Goal: Task Accomplishment & Management: Complete application form

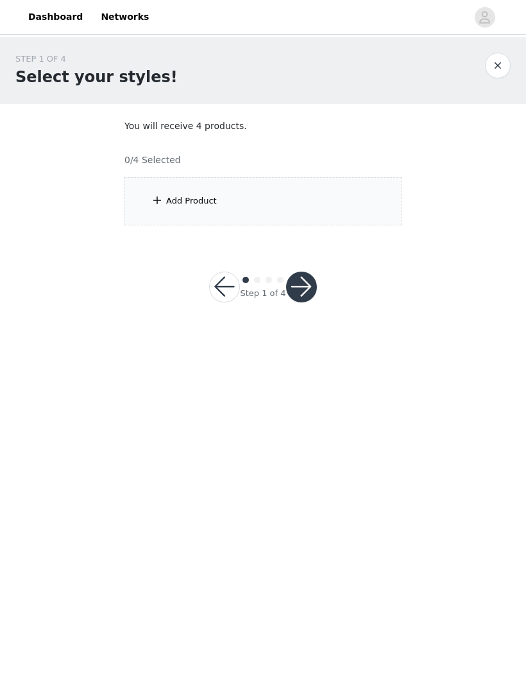
click at [291, 188] on div "Add Product" at bounding box center [263, 201] width 277 height 48
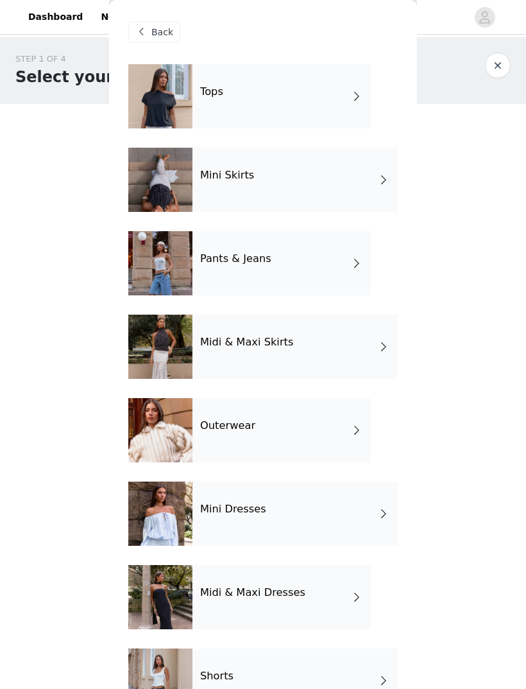
click at [331, 92] on div "Tops" at bounding box center [282, 96] width 178 height 64
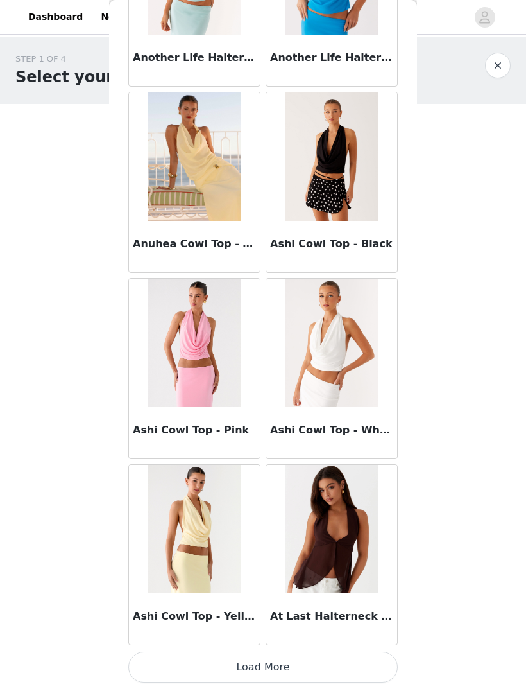
click at [277, 665] on button "Load More" at bounding box center [263, 666] width 270 height 31
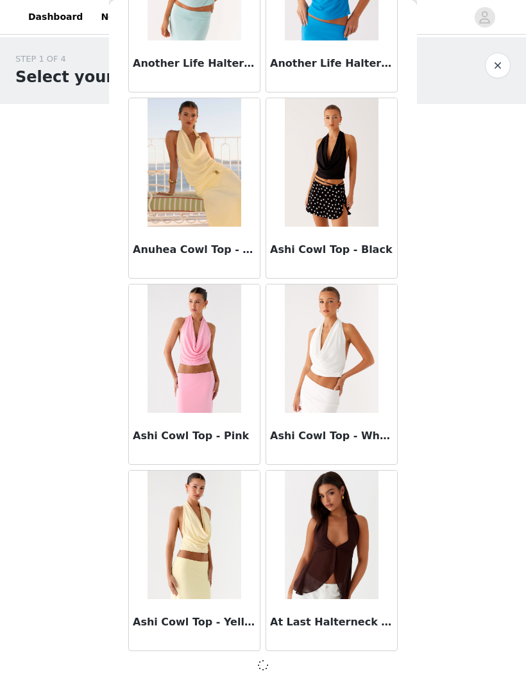
scroll to position [1269, 0]
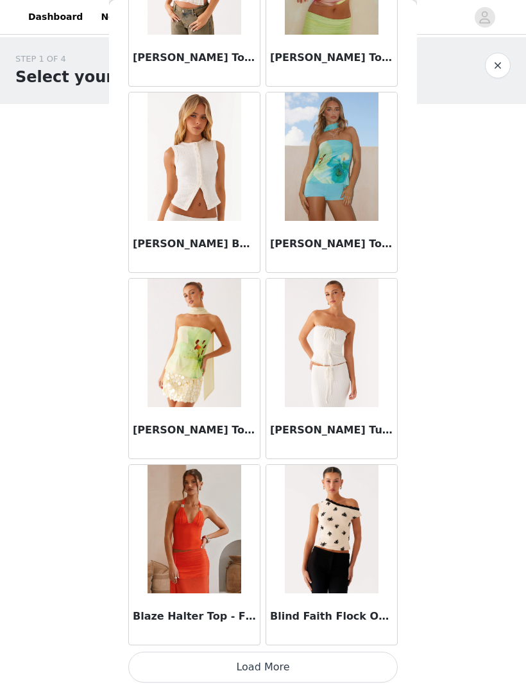
click at [269, 657] on button "Load More" at bounding box center [263, 666] width 270 height 31
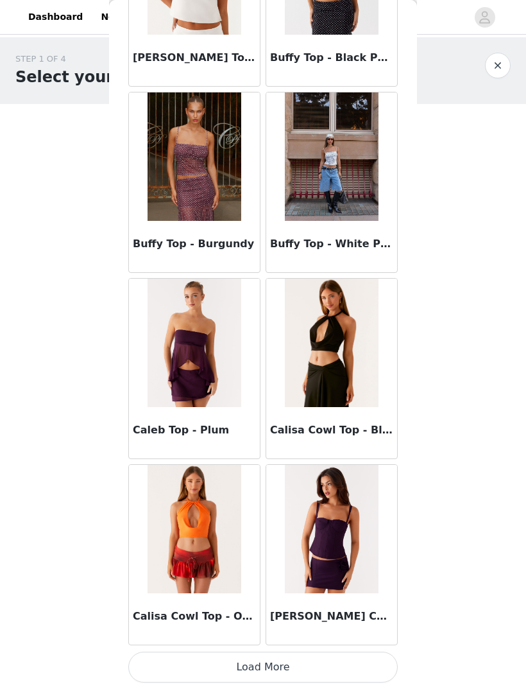
click at [280, 667] on button "Load More" at bounding box center [263, 666] width 270 height 31
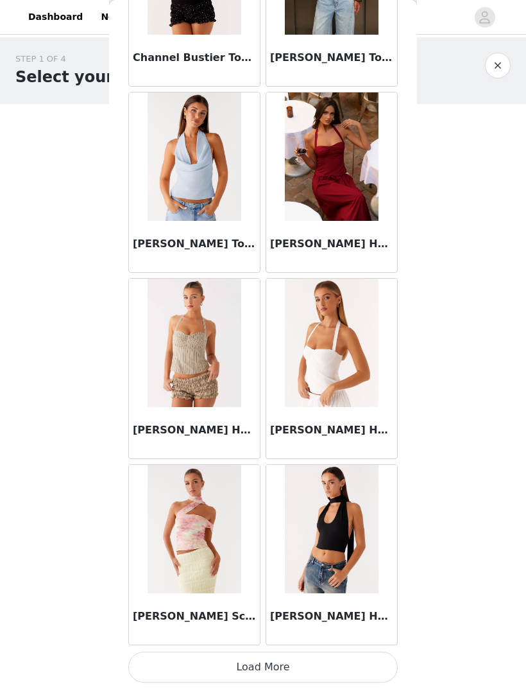
click at [303, 655] on button "Load More" at bounding box center [263, 666] width 270 height 31
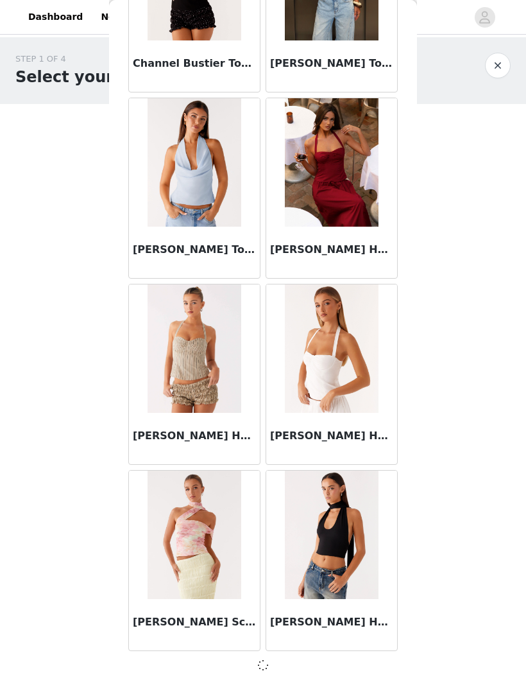
scroll to position [6853, 0]
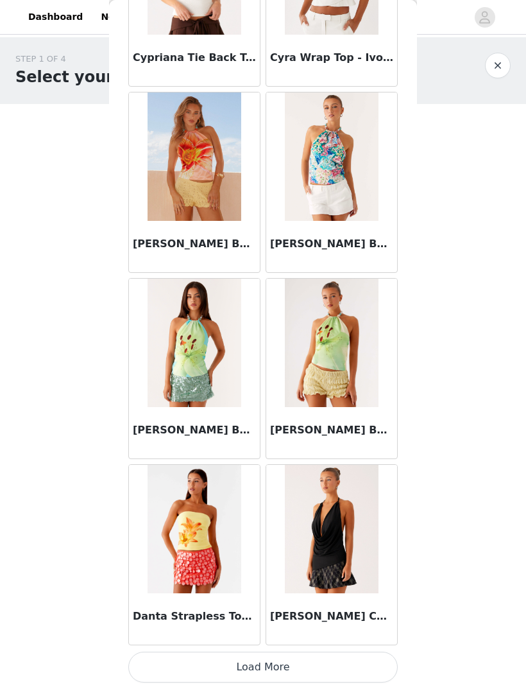
click at [310, 662] on button "Load More" at bounding box center [263, 666] width 270 height 31
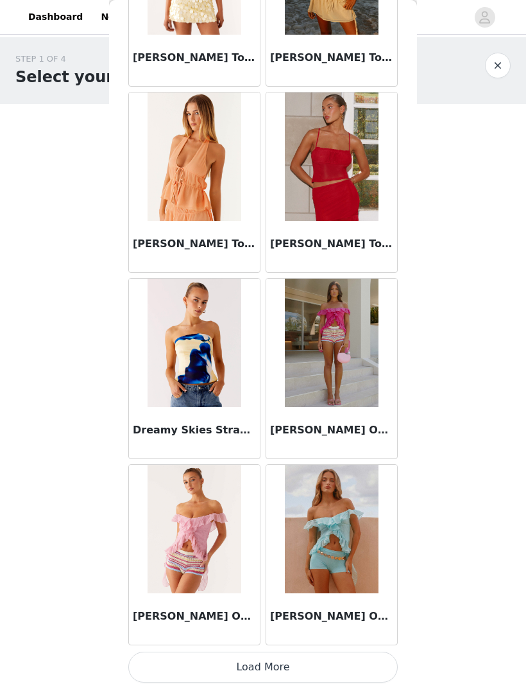
click at [303, 660] on button "Load More" at bounding box center [263, 666] width 270 height 31
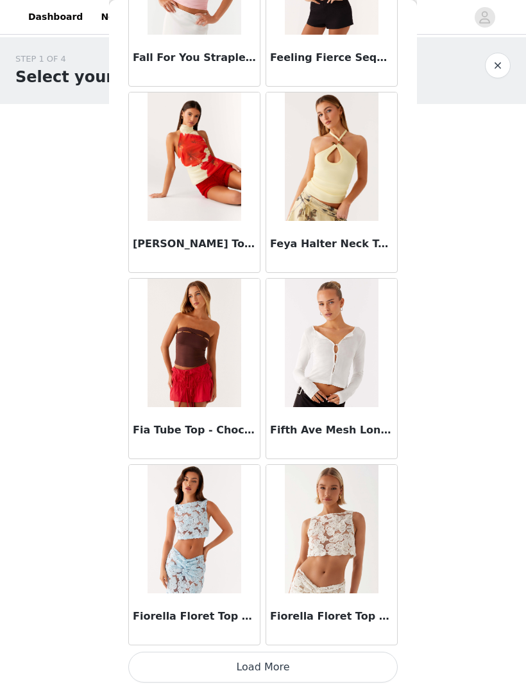
click at [320, 668] on button "Load More" at bounding box center [263, 666] width 270 height 31
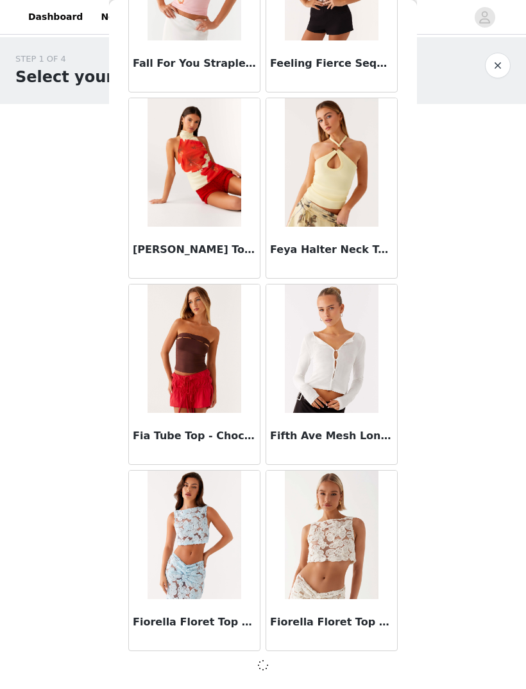
scroll to position [12436, 0]
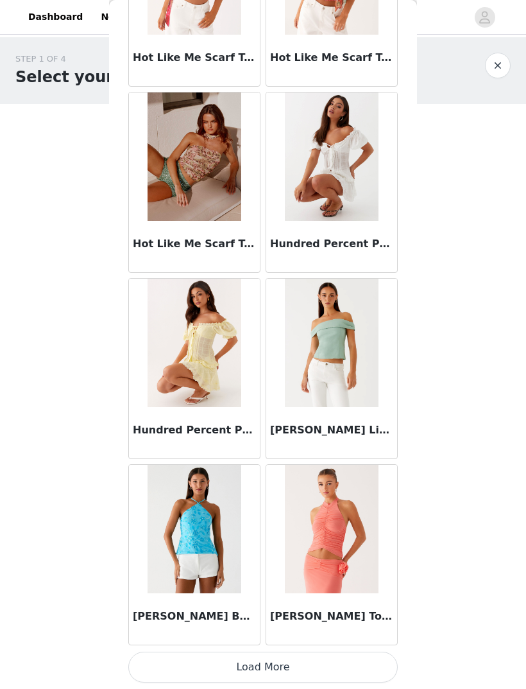
click at [314, 671] on button "Load More" at bounding box center [263, 666] width 270 height 31
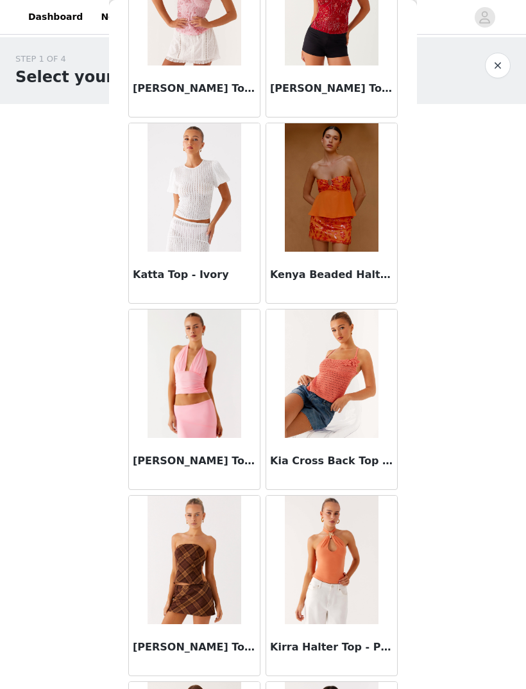
scroll to position [15949, 0]
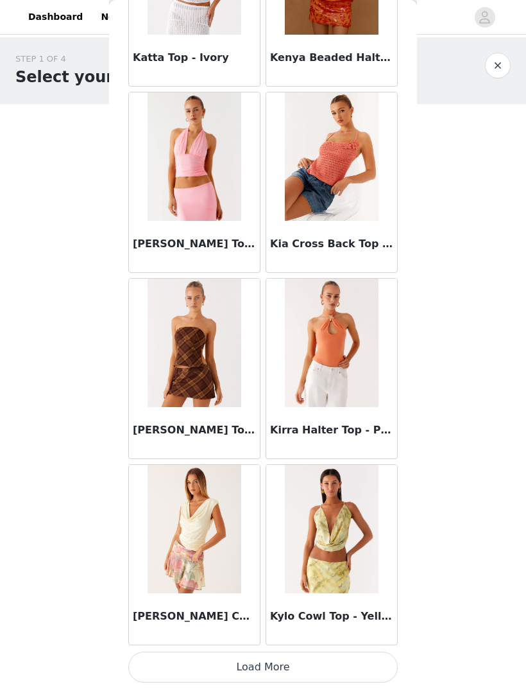
click at [245, 662] on button "Load More" at bounding box center [263, 666] width 270 height 31
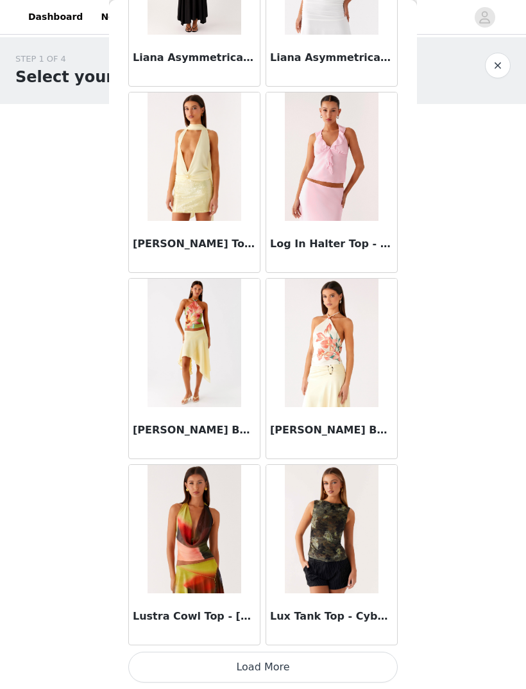
click at [280, 657] on button "Load More" at bounding box center [263, 666] width 270 height 31
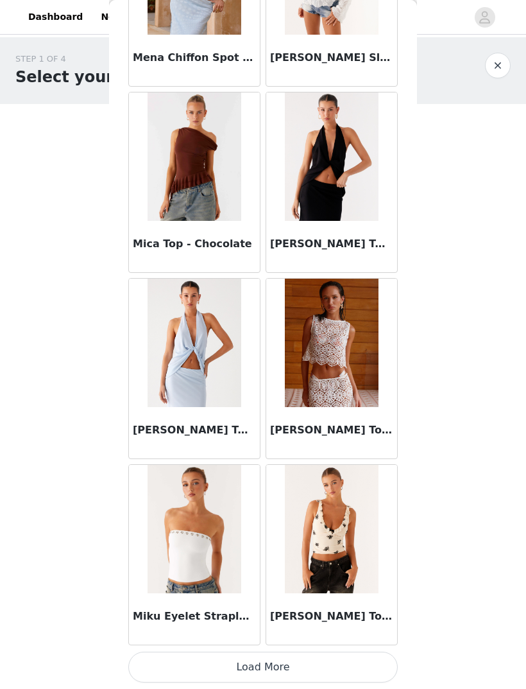
click at [280, 664] on button "Load More" at bounding box center [263, 666] width 270 height 31
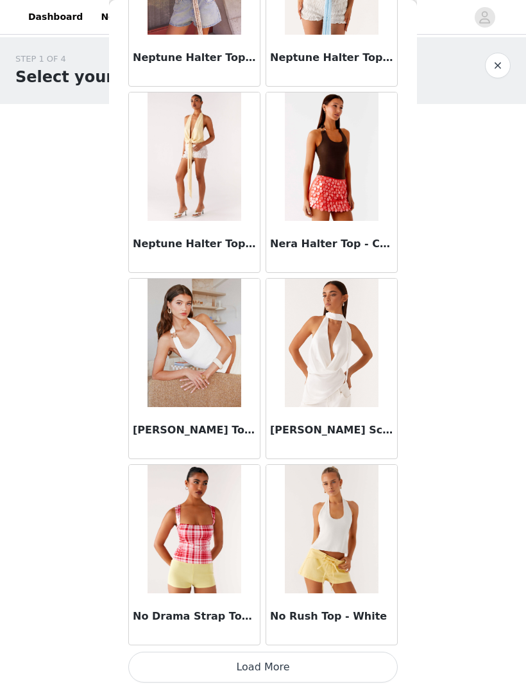
click at [265, 657] on button "Load More" at bounding box center [263, 666] width 270 height 31
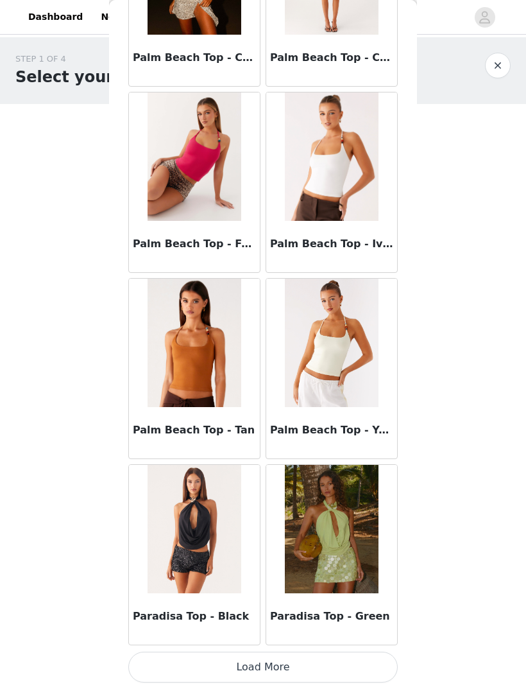
scroll to position [23608, 0]
click at [273, 666] on button "Load More" at bounding box center [263, 666] width 270 height 31
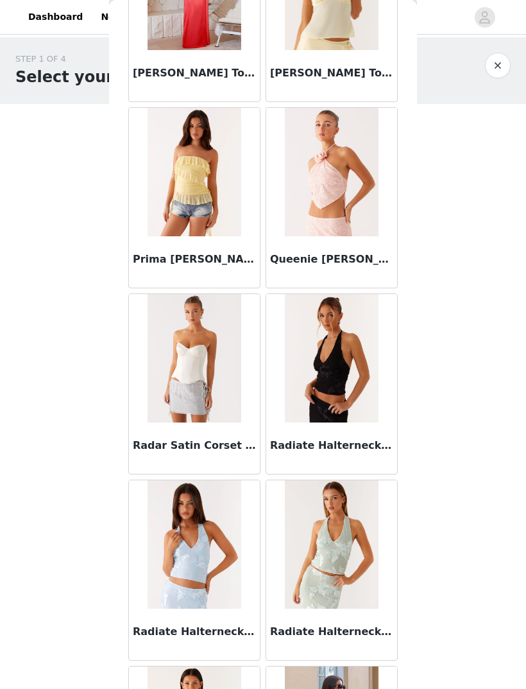
scroll to position [24754, 0]
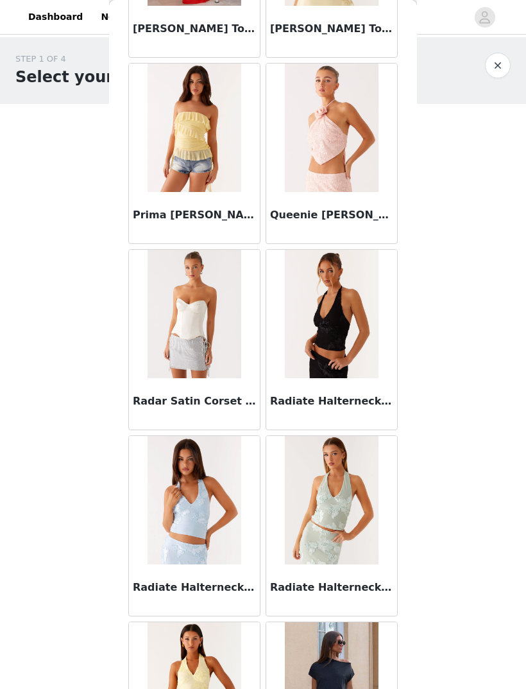
click at [79, 666] on body "Dashboard Networks STEP 1 OF 4 Select your styles! You will receive 4 products.…" at bounding box center [263, 344] width 526 height 689
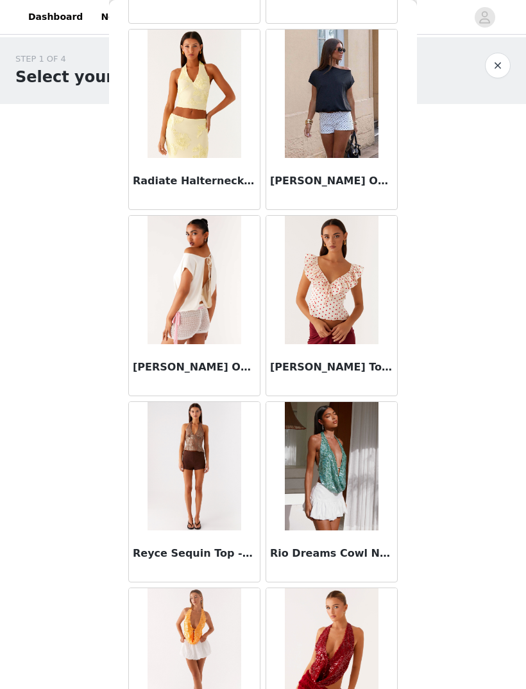
scroll to position [25349, 0]
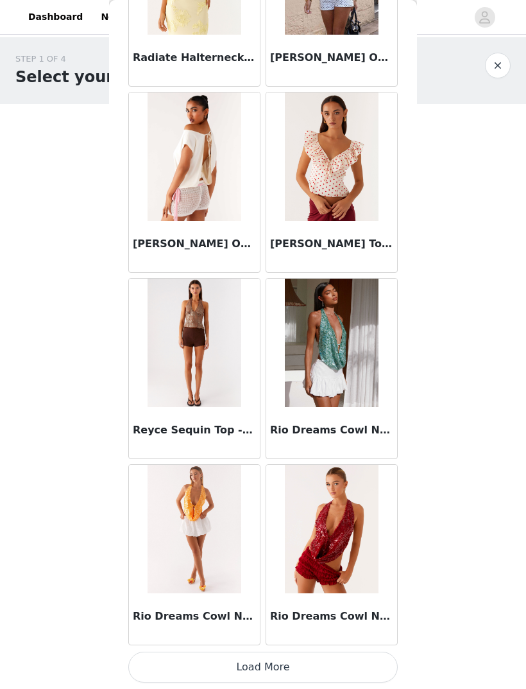
click at [253, 676] on button "Load More" at bounding box center [263, 666] width 270 height 31
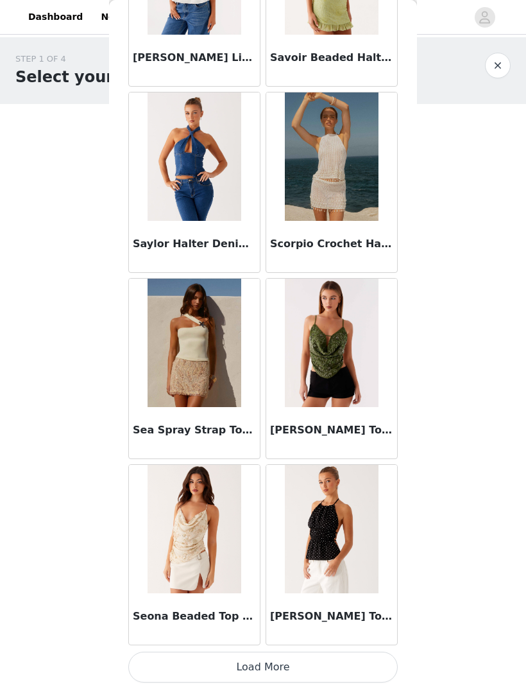
click at [307, 669] on button "Load More" at bounding box center [263, 666] width 270 height 31
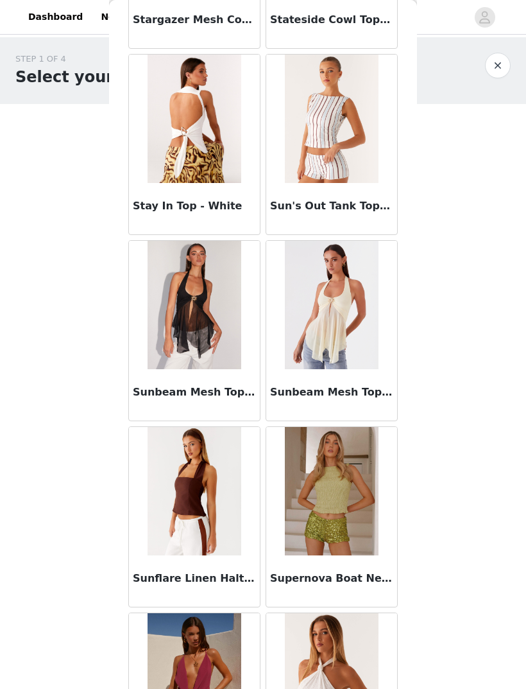
scroll to position [29077, 0]
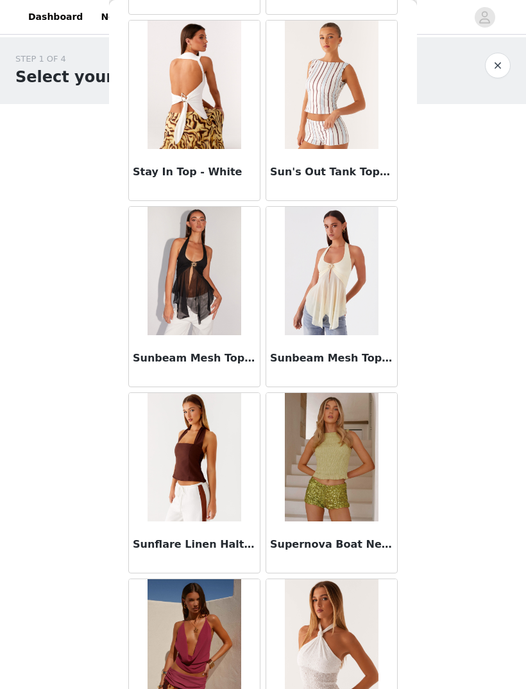
click at [327, 318] on img at bounding box center [331, 271] width 93 height 128
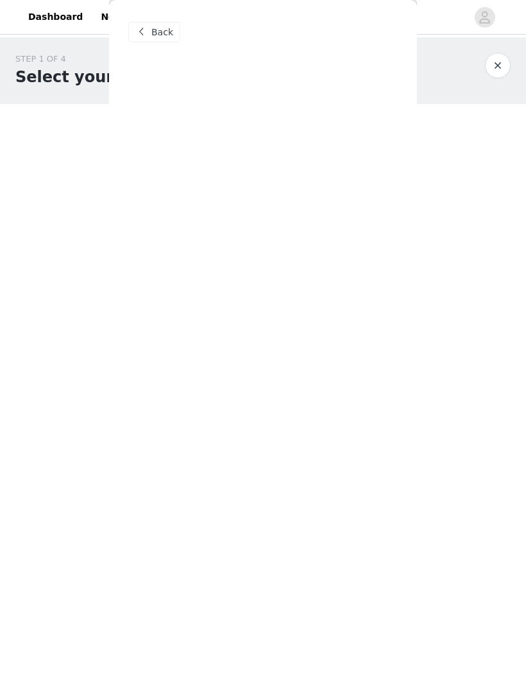
scroll to position [0, 0]
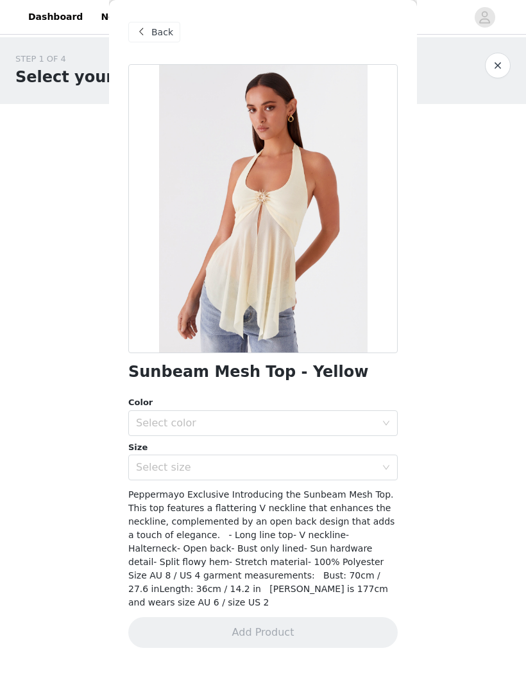
click at [352, 428] on div "Select color" at bounding box center [256, 423] width 240 height 13
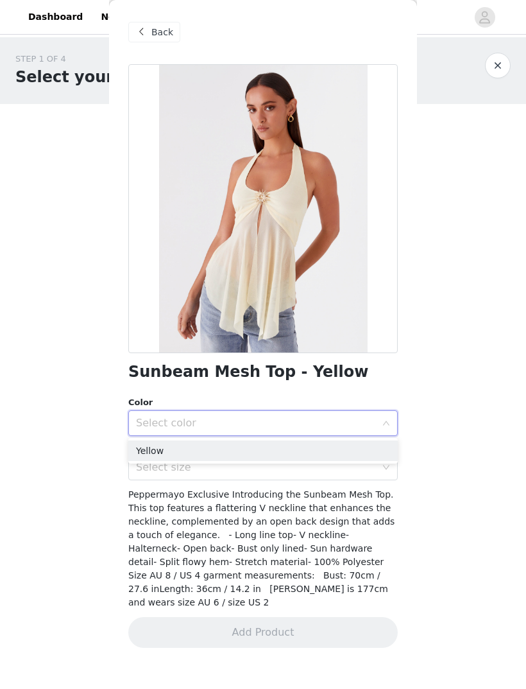
click at [363, 458] on li "Yellow" at bounding box center [263, 450] width 270 height 21
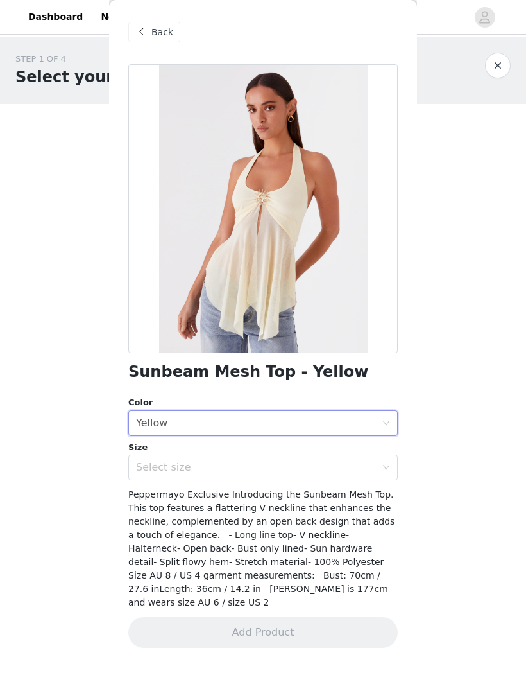
click at [355, 472] on div "Select size" at bounding box center [256, 467] width 240 height 13
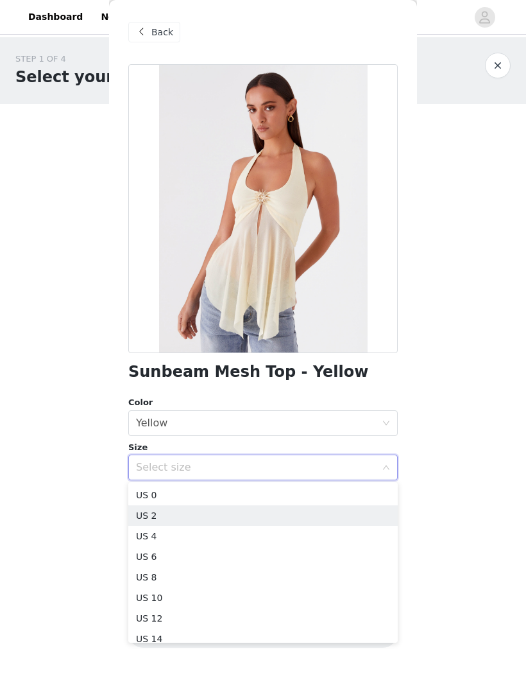
click at [326, 520] on li "US 2" at bounding box center [263, 515] width 270 height 21
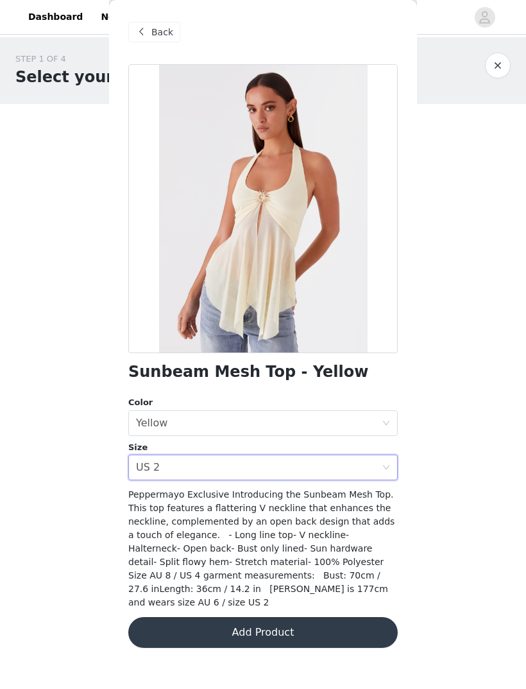
click at [390, 464] on icon "icon: close-circle" at bounding box center [386, 467] width 8 height 8
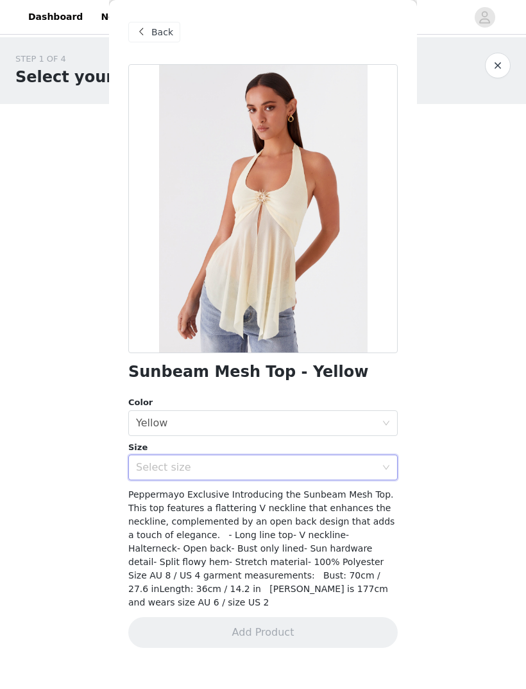
click at [353, 468] on div "Select size" at bounding box center [256, 467] width 240 height 13
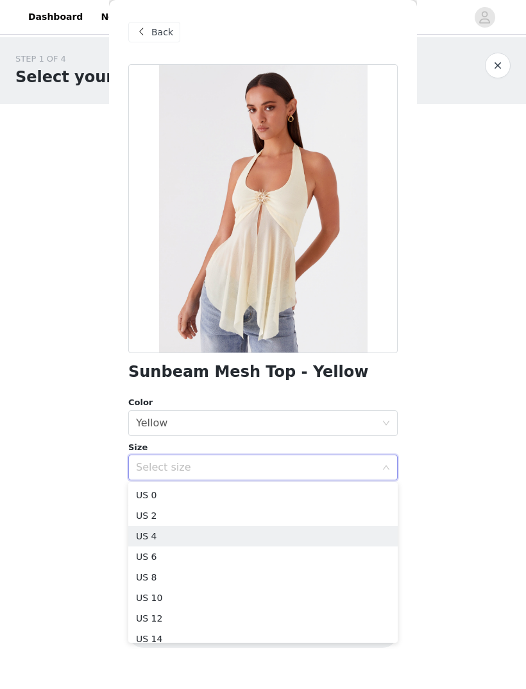
click at [198, 537] on li "US 4" at bounding box center [263, 536] width 270 height 21
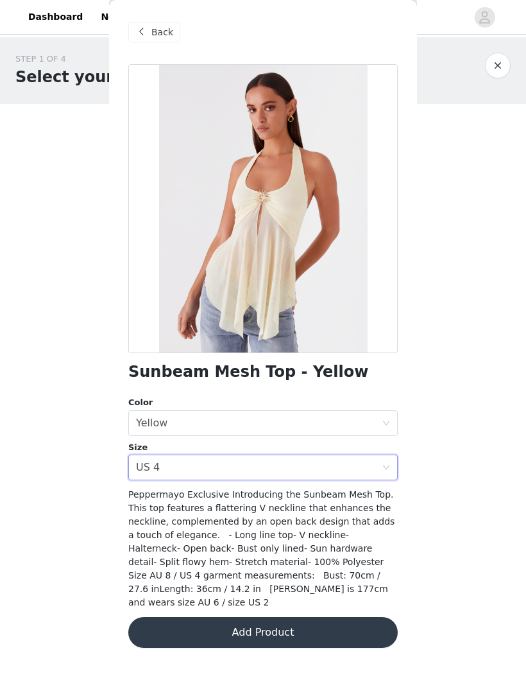
click at [339, 617] on button "Add Product" at bounding box center [263, 632] width 270 height 31
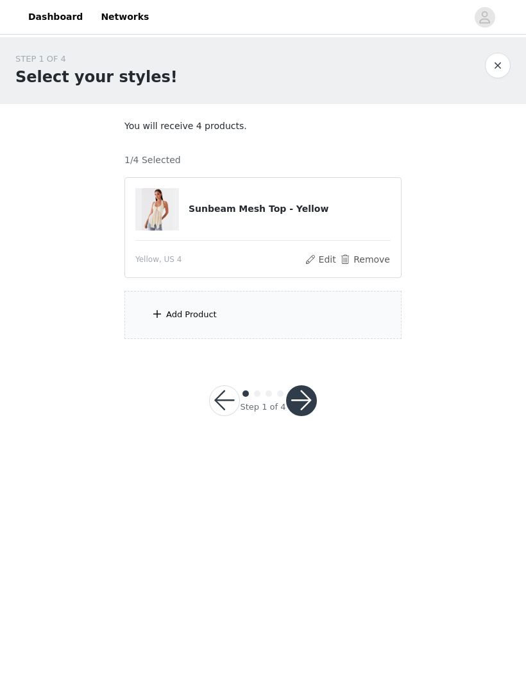
click at [321, 314] on div "Add Product" at bounding box center [263, 315] width 277 height 48
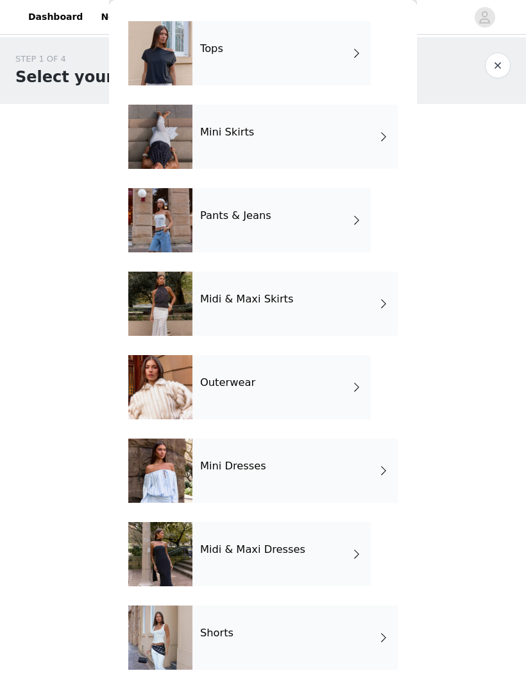
scroll to position [43, 0]
click at [350, 234] on div "Pants & Jeans" at bounding box center [282, 220] width 178 height 64
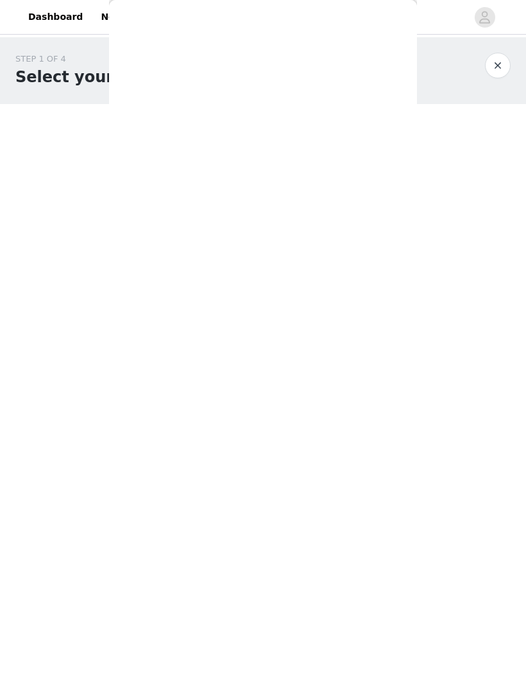
scroll to position [0, 0]
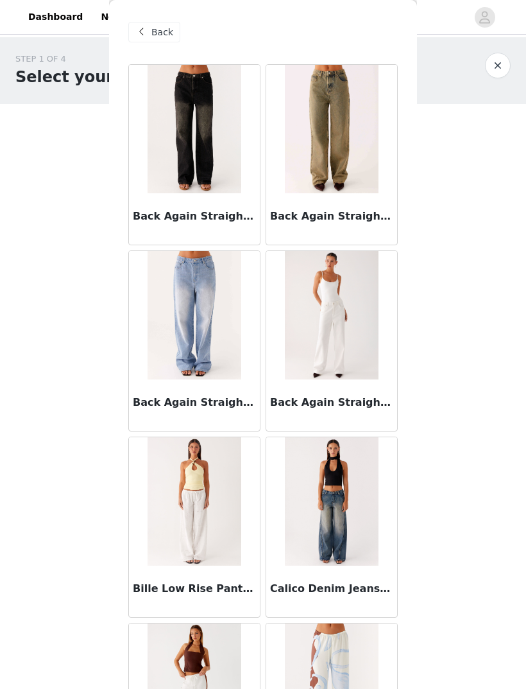
click at [346, 508] on img at bounding box center [331, 501] width 93 height 128
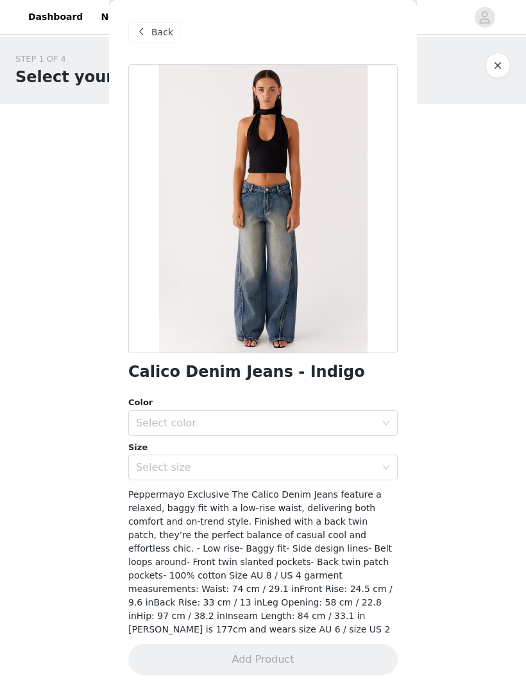
click at [141, 419] on div "Select color" at bounding box center [256, 423] width 240 height 13
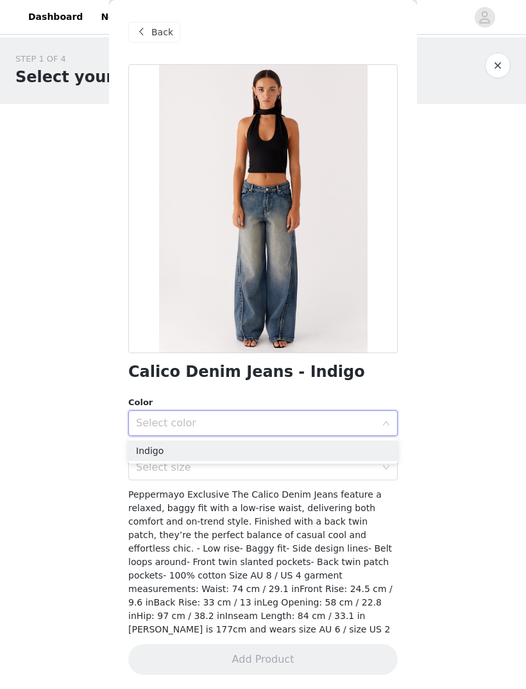
click at [156, 446] on li "Indigo" at bounding box center [263, 450] width 270 height 21
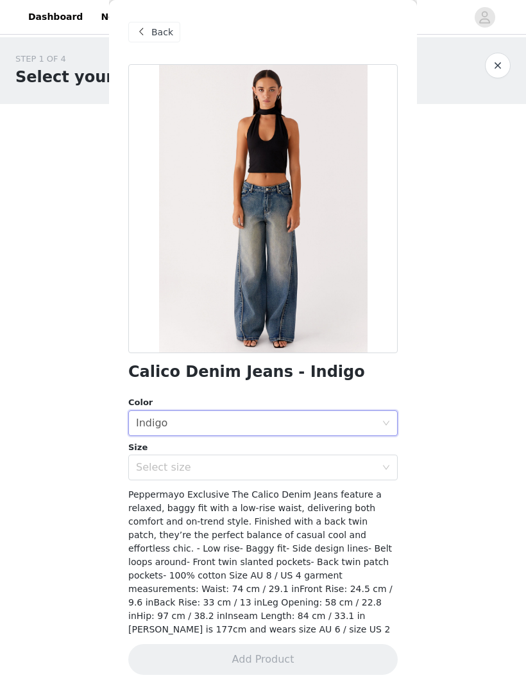
click at [193, 465] on div "Select size" at bounding box center [256, 467] width 240 height 13
click at [360, 468] on div "Select size" at bounding box center [256, 467] width 240 height 13
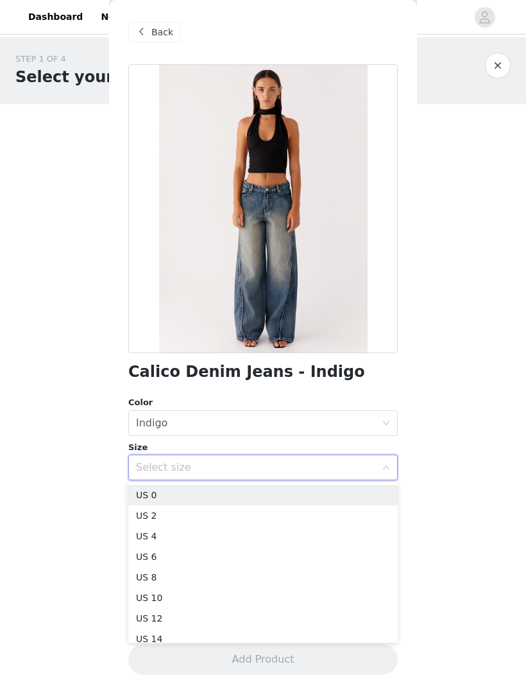
click at [196, 538] on li "US 4" at bounding box center [263, 536] width 270 height 21
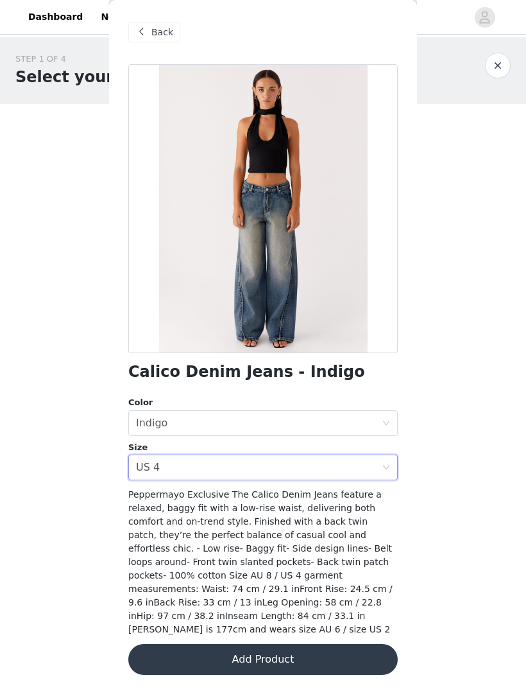
click at [343, 644] on button "Add Product" at bounding box center [263, 659] width 270 height 31
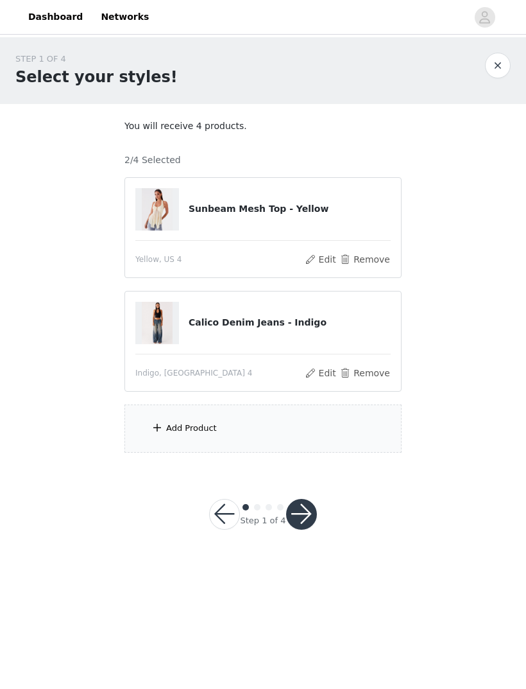
click at [281, 413] on div "Add Product" at bounding box center [263, 428] width 277 height 48
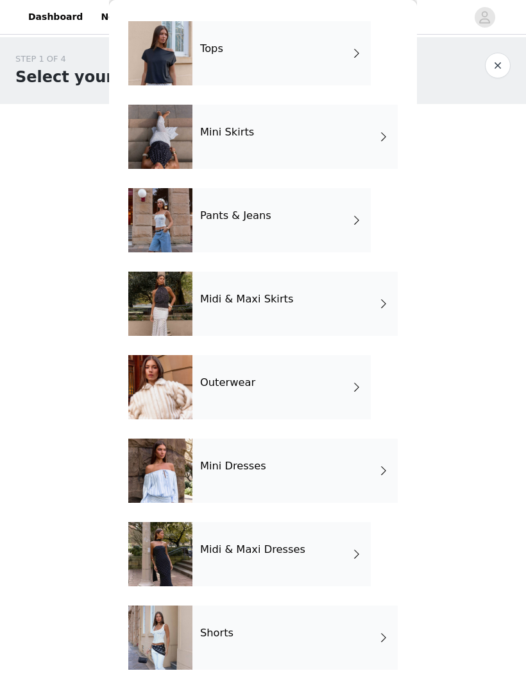
scroll to position [43, 0]
click at [340, 552] on div "Midi & Maxi Dresses" at bounding box center [282, 554] width 178 height 64
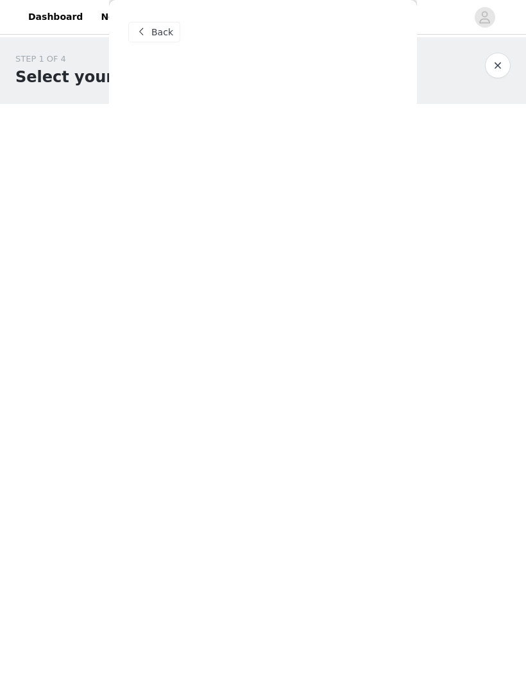
scroll to position [0, 0]
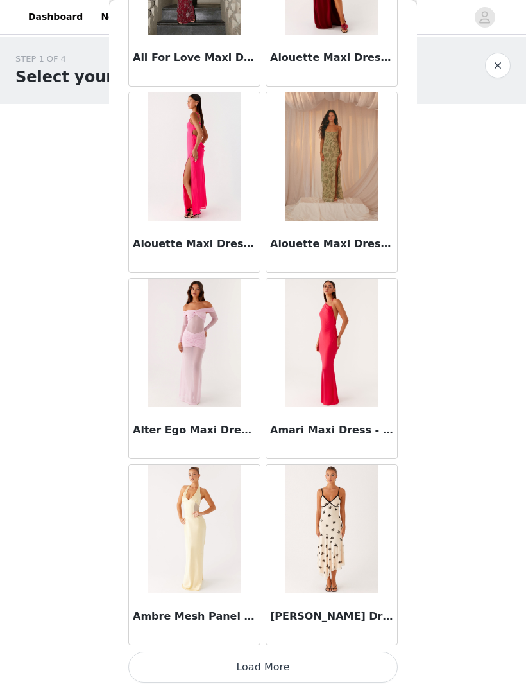
click at [352, 660] on button "Load More" at bounding box center [263, 666] width 270 height 31
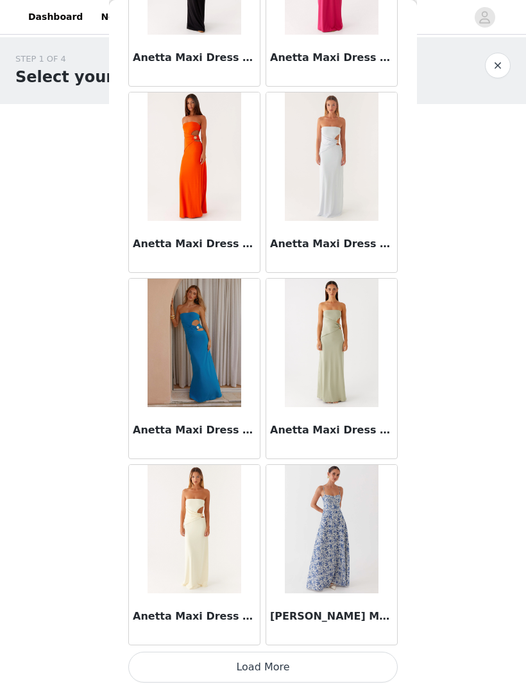
click at [324, 660] on button "Load More" at bounding box center [263, 666] width 270 height 31
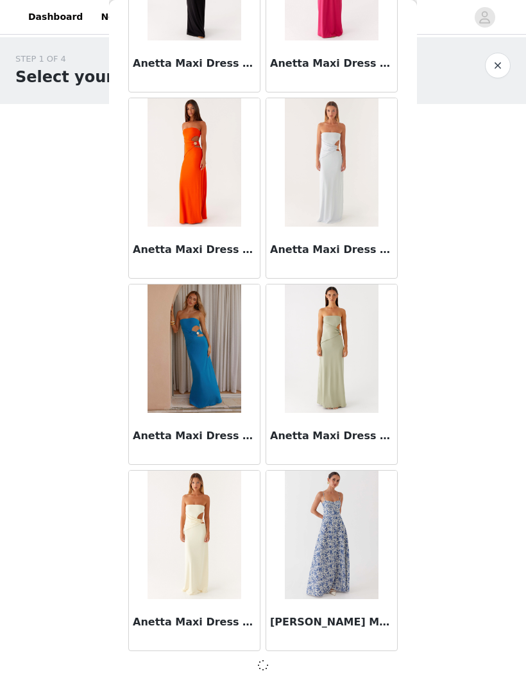
scroll to position [3130, 0]
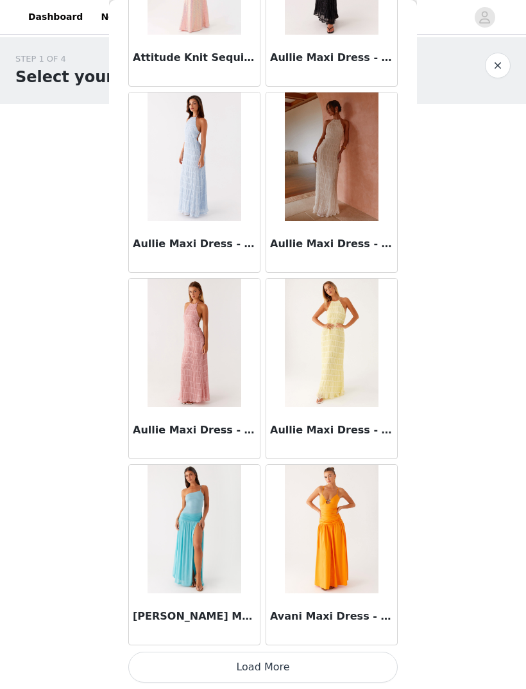
click at [321, 666] on button "Load More" at bounding box center [263, 666] width 270 height 31
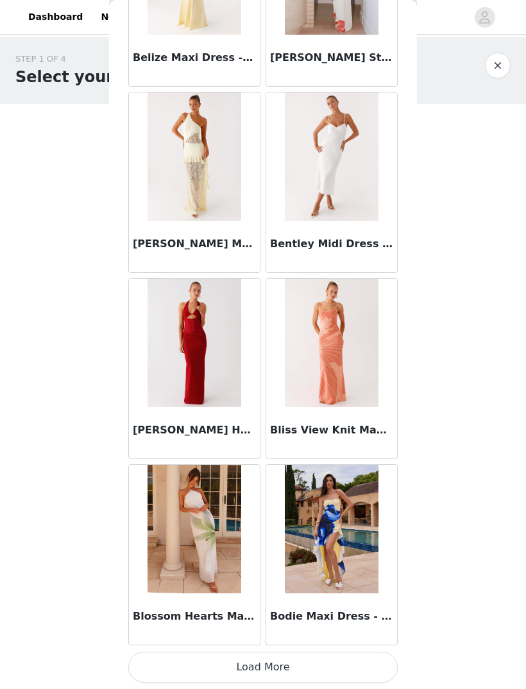
click at [342, 666] on button "Load More" at bounding box center [263, 666] width 270 height 31
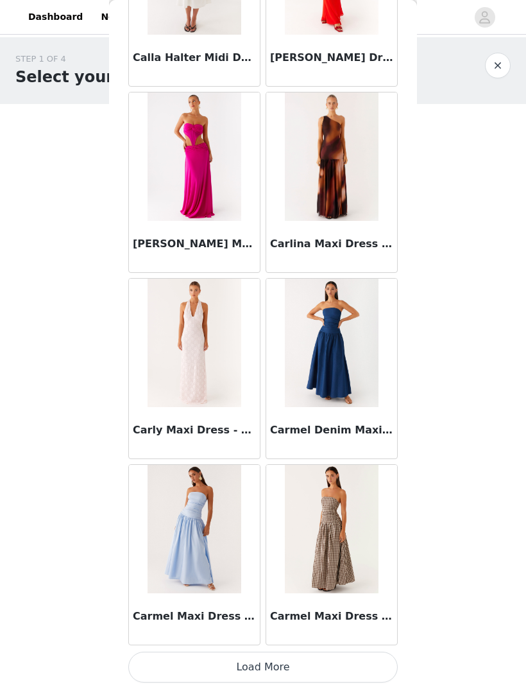
scroll to position [8720, 0]
click at [342, 669] on button "Load More" at bounding box center [263, 666] width 270 height 31
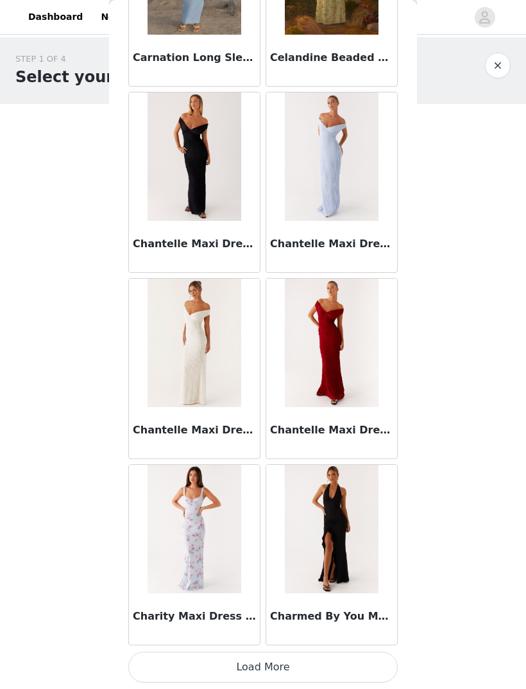
click at [313, 662] on button "Load More" at bounding box center [263, 666] width 270 height 31
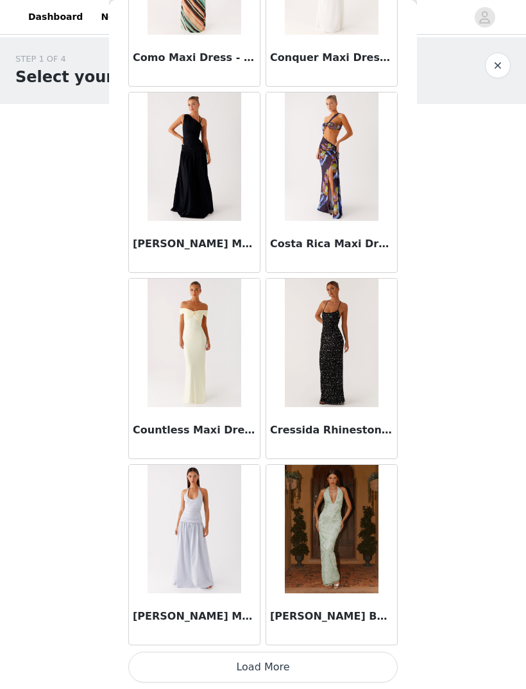
click at [321, 665] on button "Load More" at bounding box center [263, 666] width 270 height 31
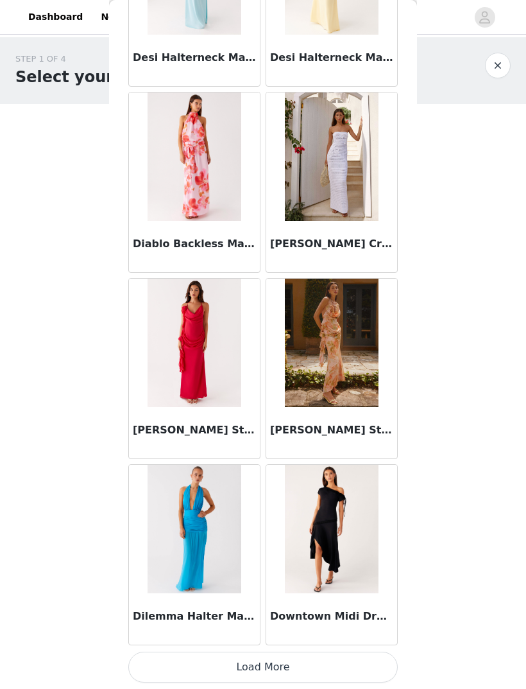
click at [334, 660] on button "Load More" at bounding box center [263, 666] width 270 height 31
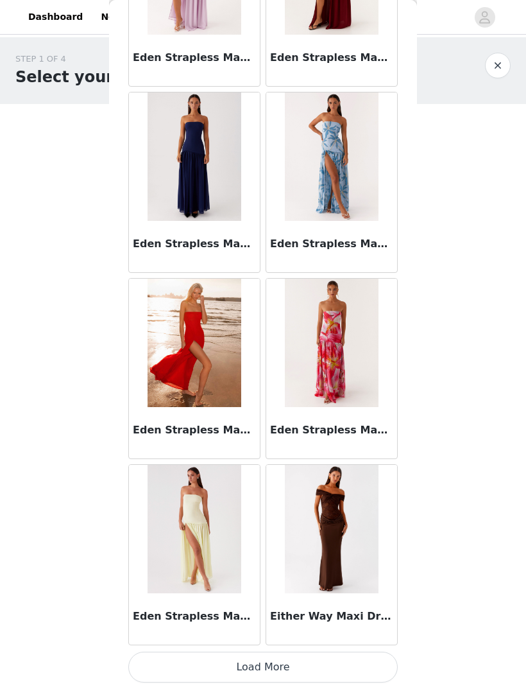
click at [336, 661] on button "Load More" at bounding box center [263, 666] width 270 height 31
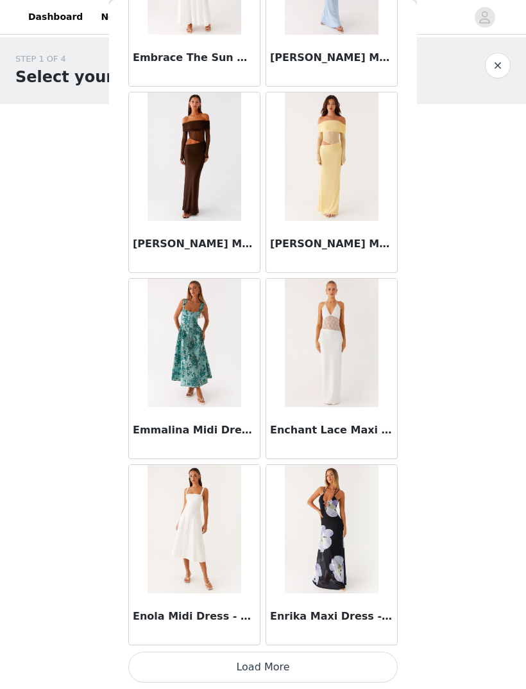
click at [337, 665] on button "Load More" at bounding box center [263, 666] width 270 height 31
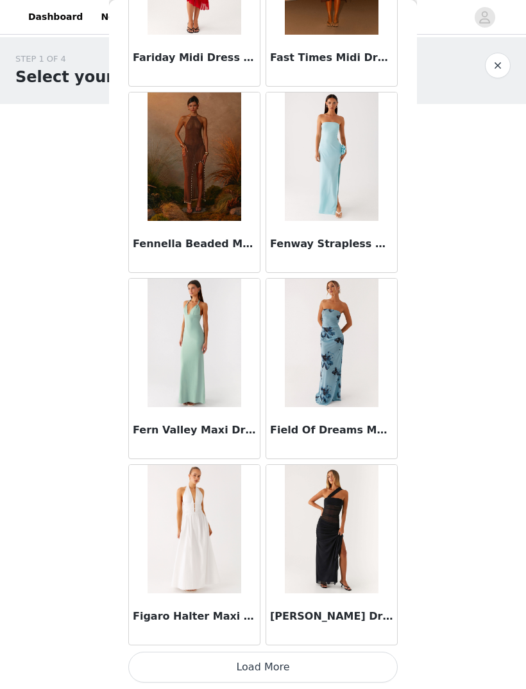
click at [333, 666] on button "Load More" at bounding box center [263, 666] width 270 height 31
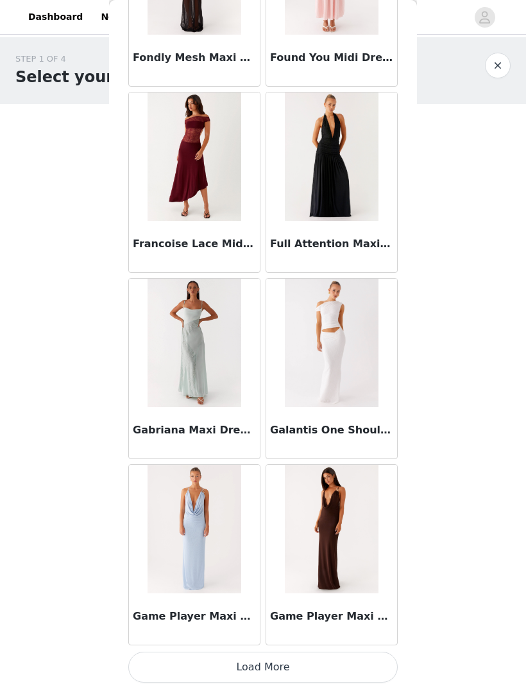
click at [331, 667] on button "Load More" at bounding box center [263, 666] width 270 height 31
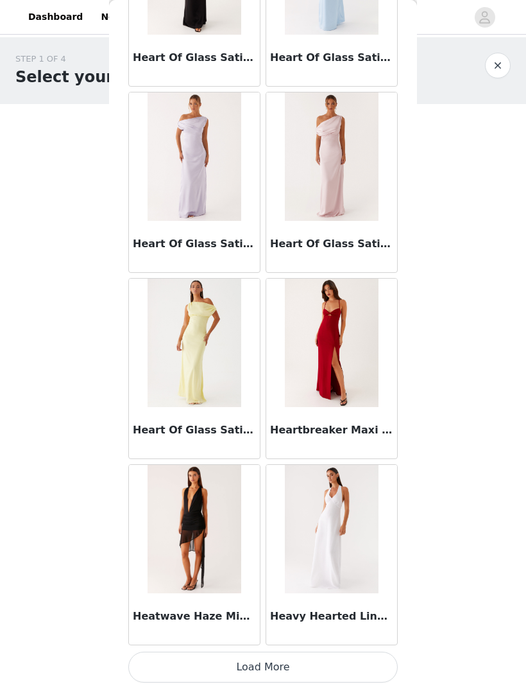
scroll to position [23608, 0]
click at [327, 659] on button "Load More" at bounding box center [263, 666] width 270 height 31
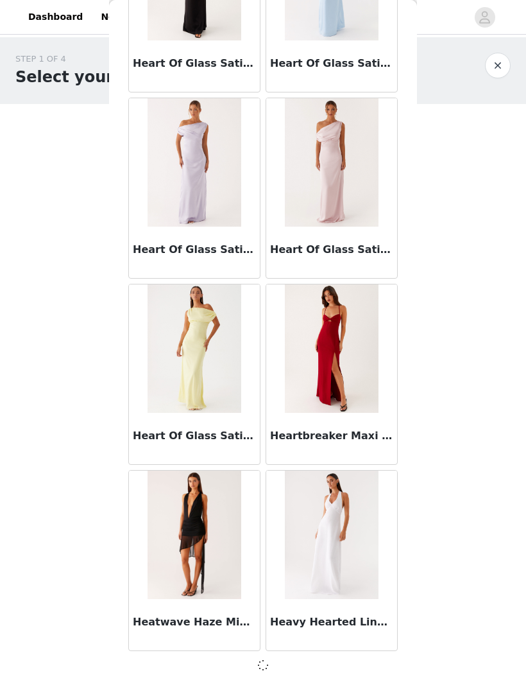
scroll to position [23603, 0]
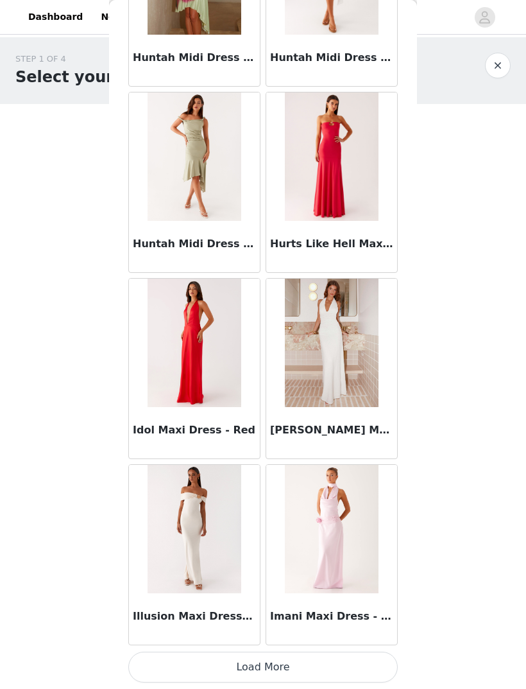
click at [345, 663] on button "Load More" at bounding box center [263, 666] width 270 height 31
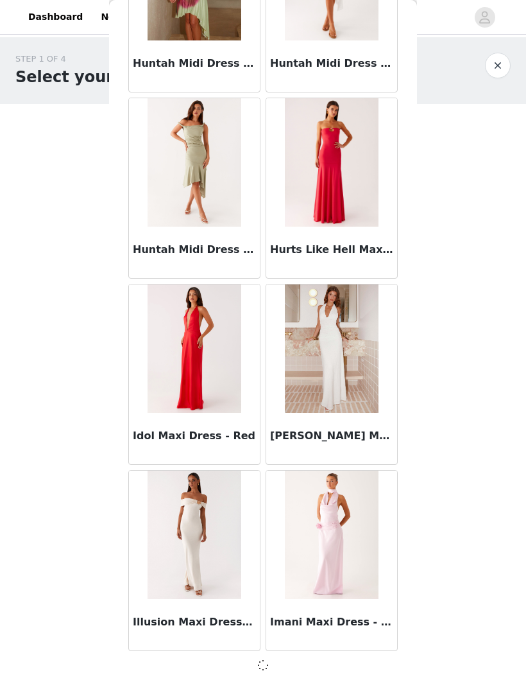
scroll to position [25464, 0]
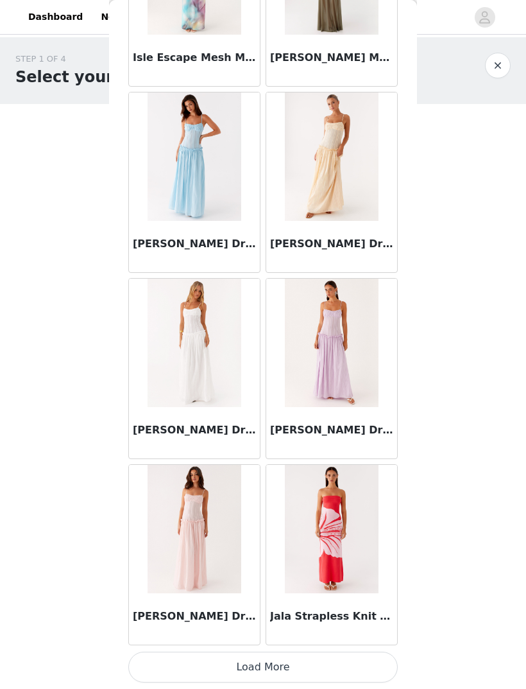
click at [334, 666] on button "Load More" at bounding box center [263, 666] width 270 height 31
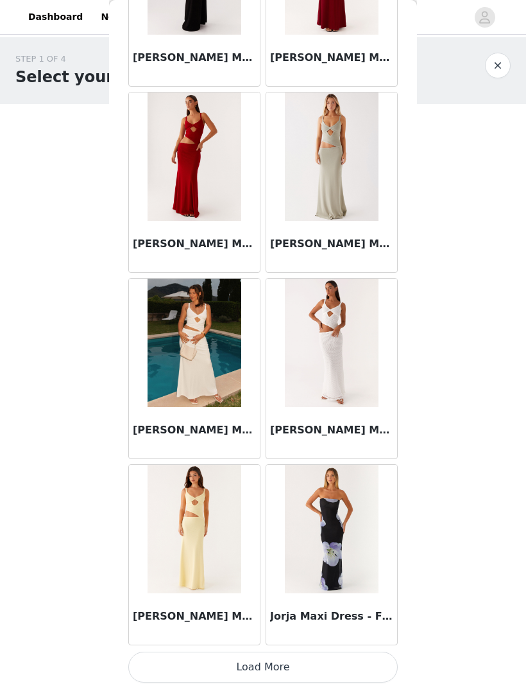
click at [322, 660] on button "Load More" at bounding box center [263, 666] width 270 height 31
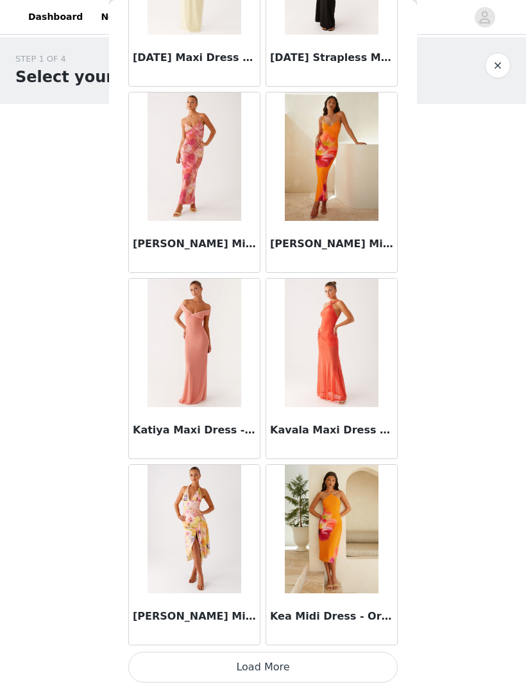
click at [330, 669] on button "Load More" at bounding box center [263, 666] width 270 height 31
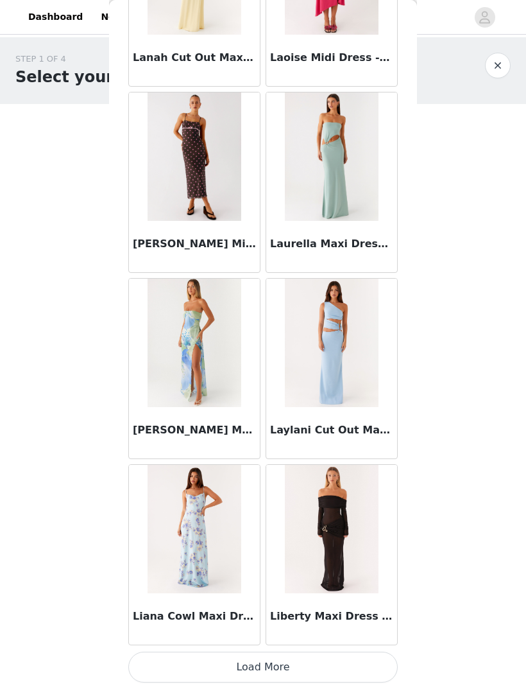
click at [330, 667] on button "Load More" at bounding box center [263, 666] width 270 height 31
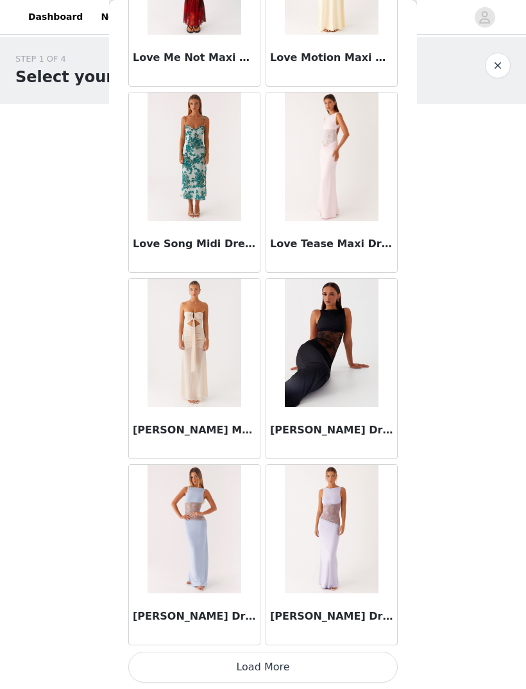
click at [340, 663] on button "Load More" at bounding box center [263, 666] width 270 height 31
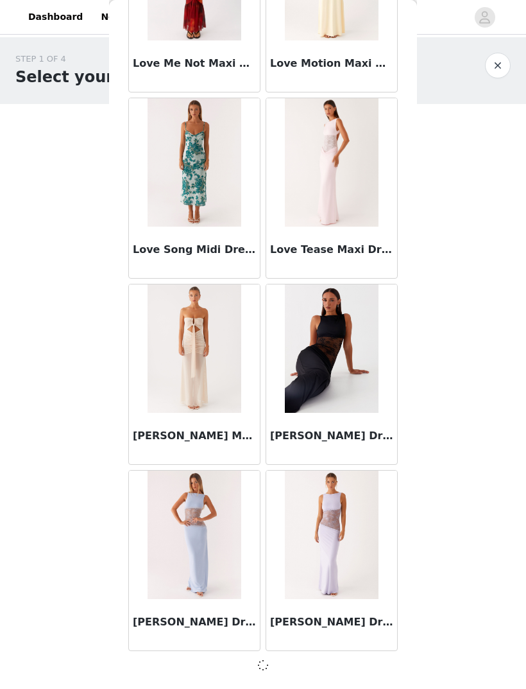
scroll to position [34769, 0]
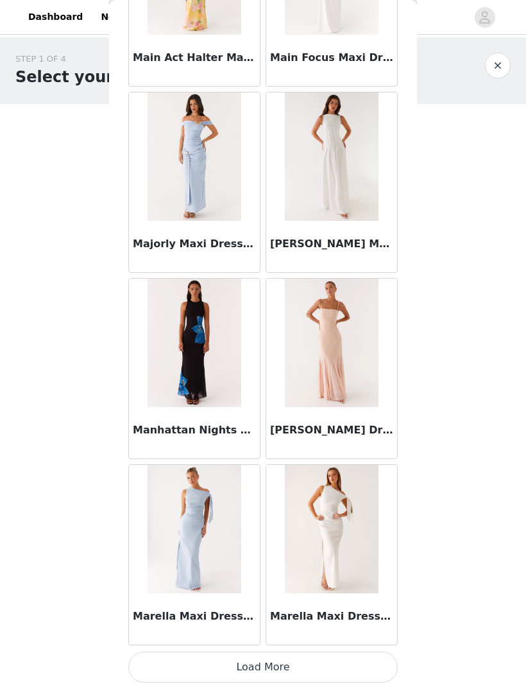
click at [350, 667] on button "Load More" at bounding box center [263, 666] width 270 height 31
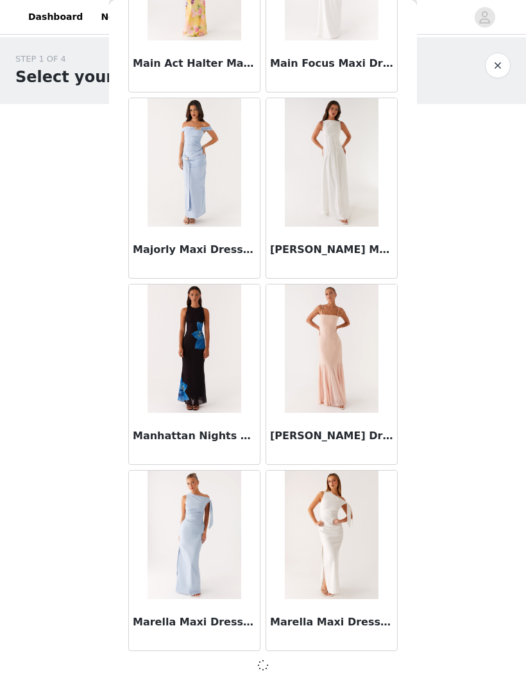
scroll to position [36630, 0]
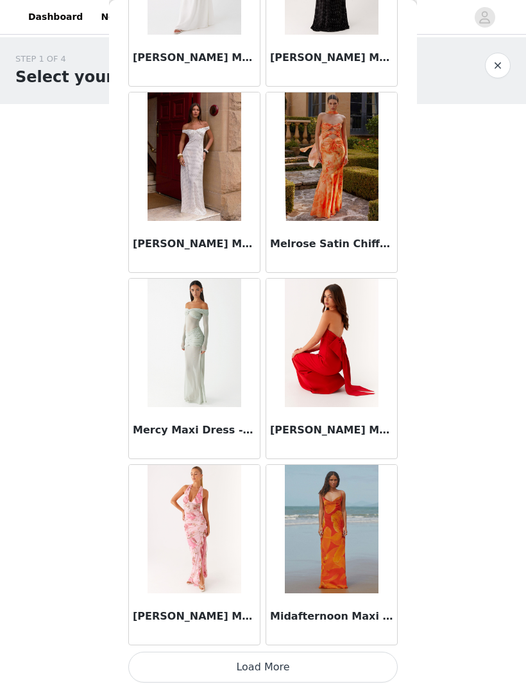
click at [347, 661] on button "Load More" at bounding box center [263, 666] width 270 height 31
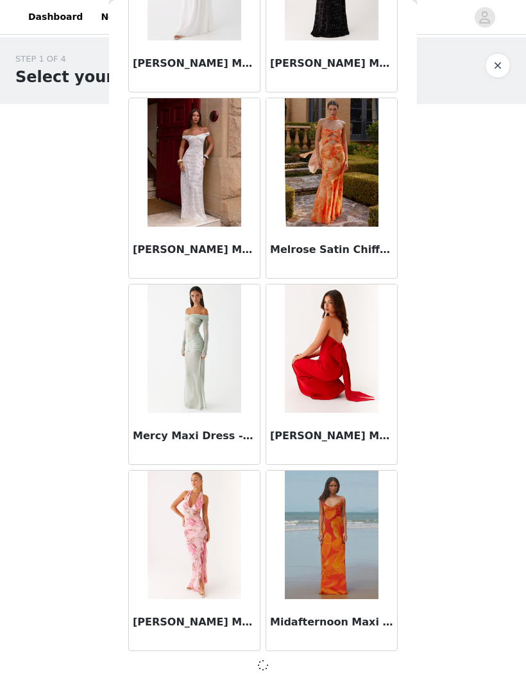
scroll to position [38491, 0]
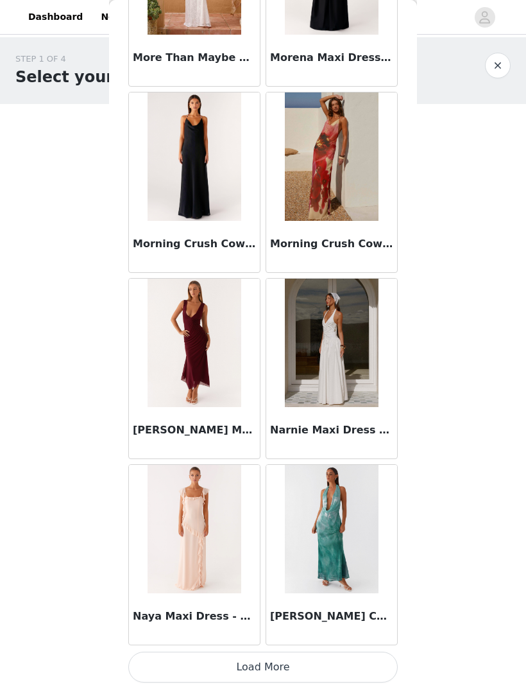
click at [350, 667] on button "Load More" at bounding box center [263, 666] width 270 height 31
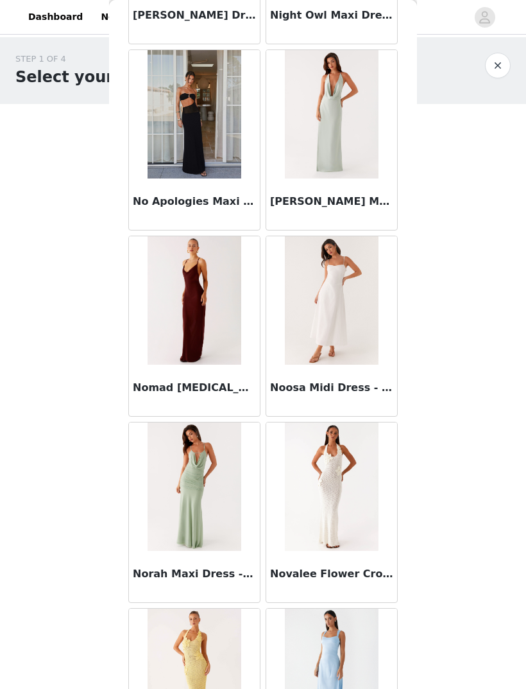
scroll to position [41518, 0]
click at [227, 379] on h3 "Nomad [MEDICAL_DATA] Maxi Dress - Chocolate" at bounding box center [194, 386] width 123 height 15
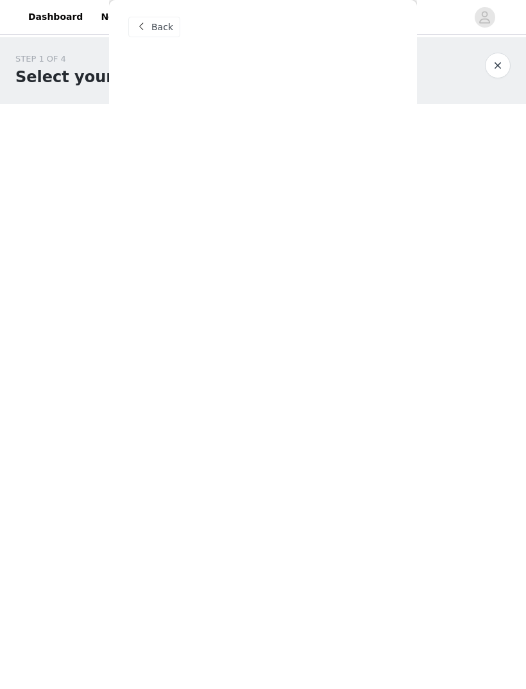
scroll to position [0, 0]
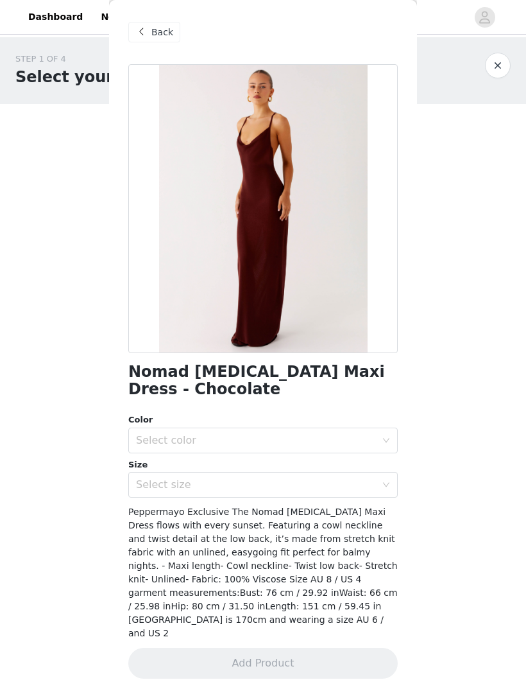
click at [169, 37] on span "Back" at bounding box center [162, 32] width 22 height 13
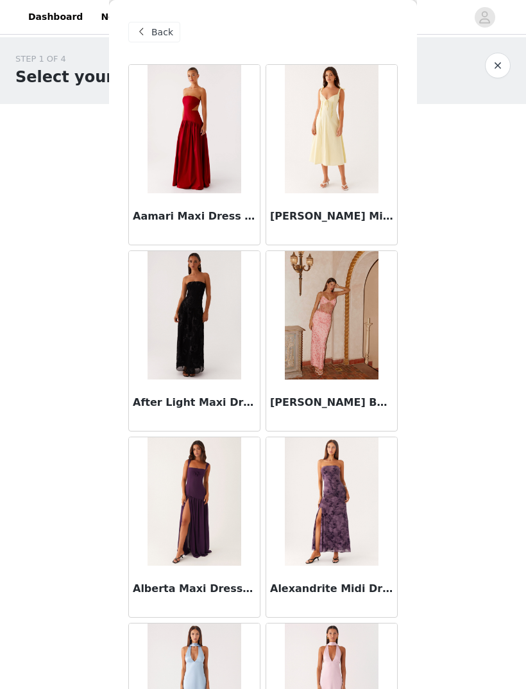
click at [167, 40] on div "Back" at bounding box center [154, 32] width 52 height 21
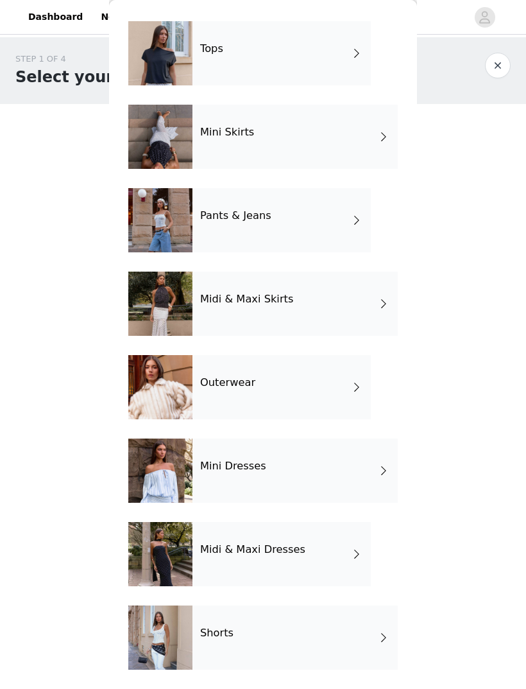
scroll to position [43, 0]
click at [359, 304] on div "Midi & Maxi Skirts" at bounding box center [295, 303] width 205 height 64
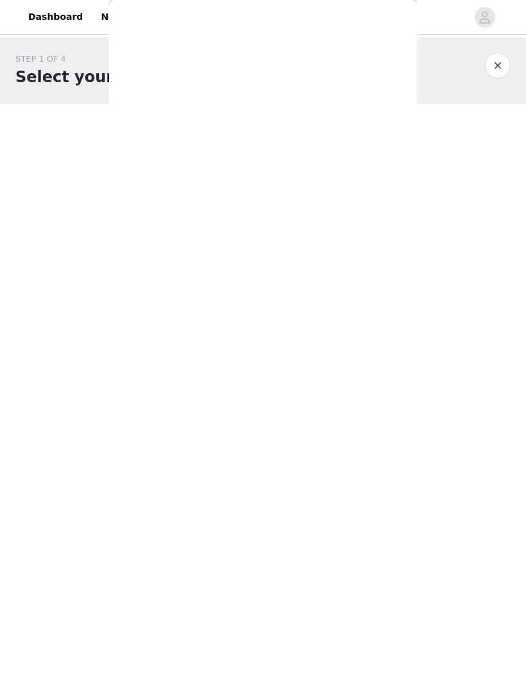
scroll to position [0, 0]
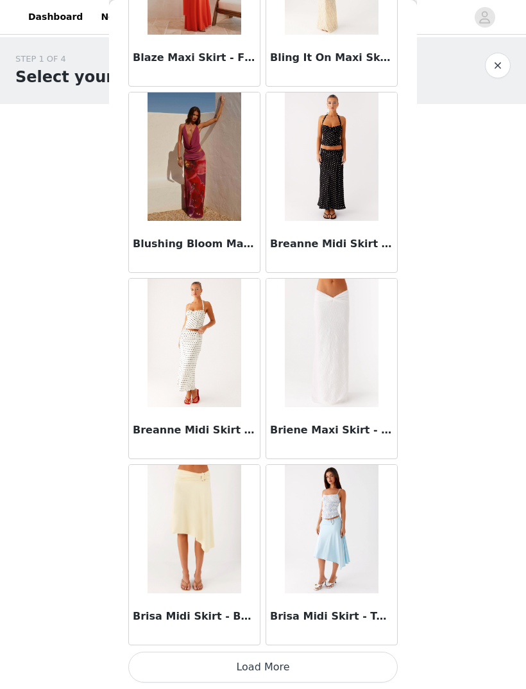
click at [318, 660] on button "Load More" at bounding box center [263, 666] width 270 height 31
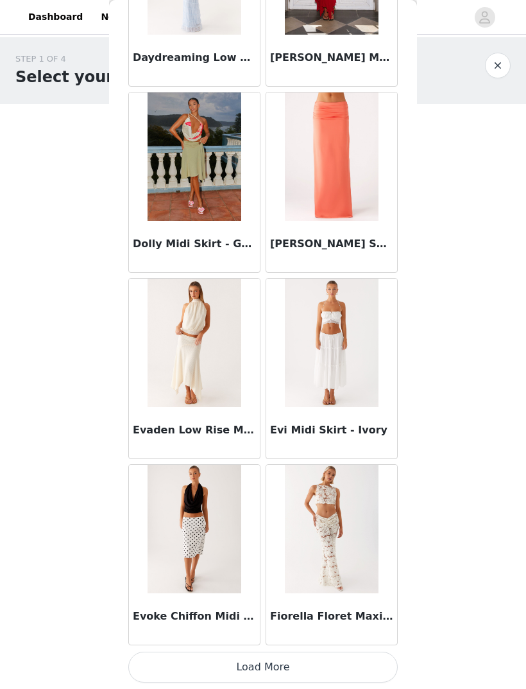
click at [359, 662] on button "Load More" at bounding box center [263, 666] width 270 height 31
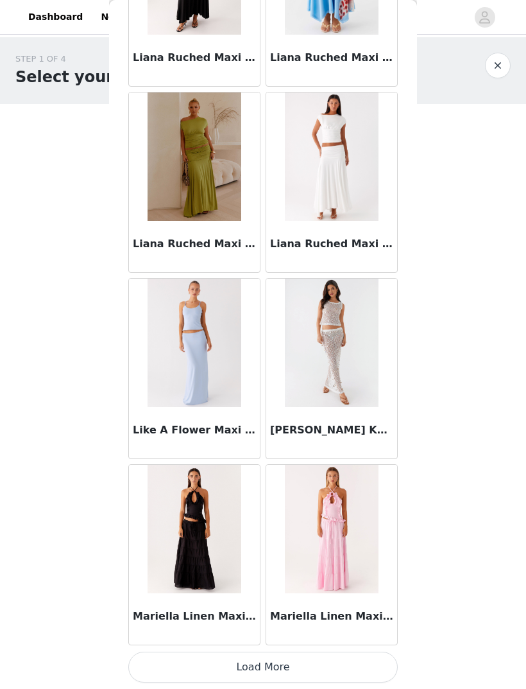
scroll to position [4997, 0]
click at [272, 668] on button "Load More" at bounding box center [263, 666] width 270 height 31
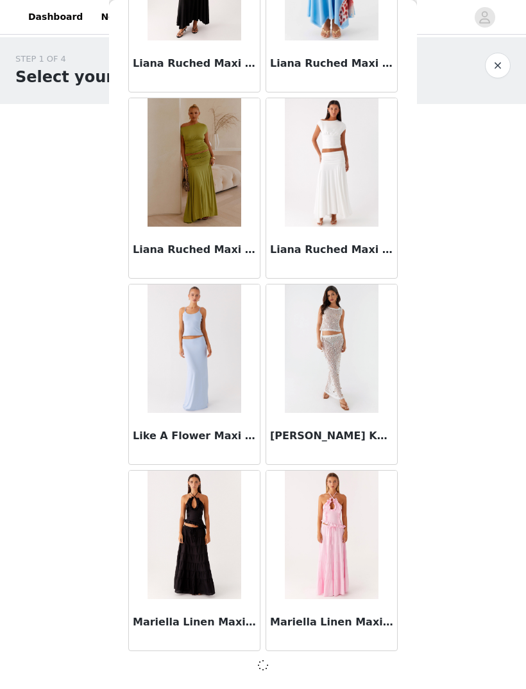
scroll to position [4992, 0]
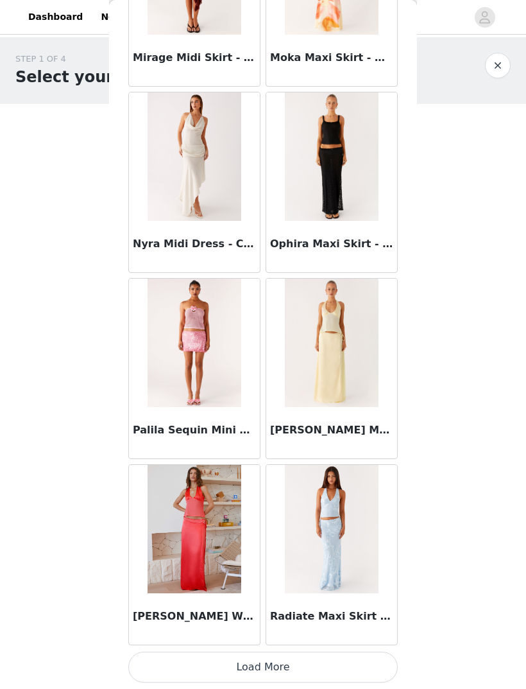
click at [304, 662] on button "Load More" at bounding box center [263, 666] width 270 height 31
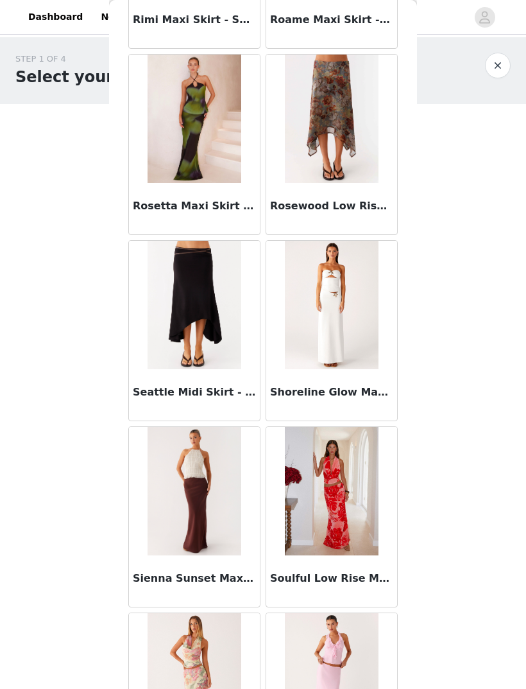
scroll to position [7823, 0]
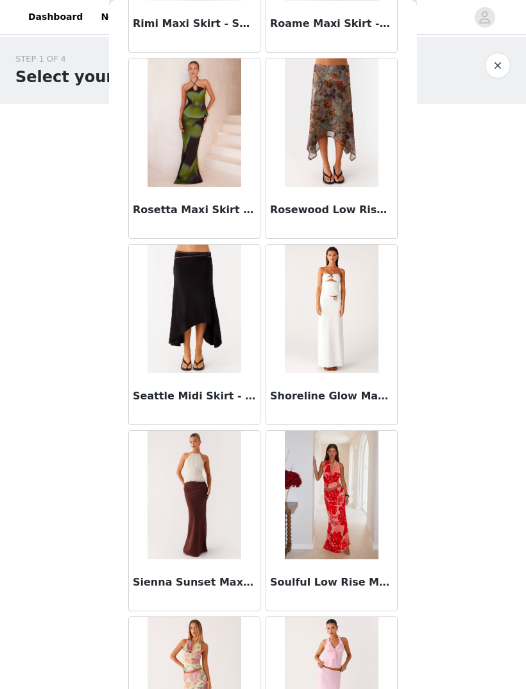
click at [359, 176] on img at bounding box center [332, 122] width 94 height 128
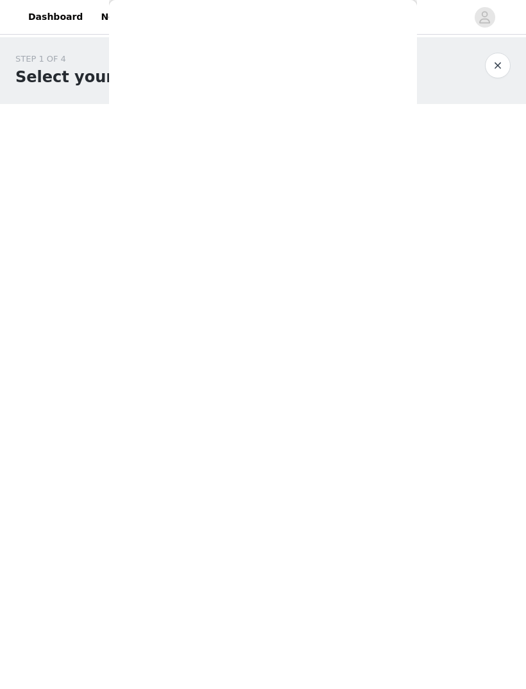
scroll to position [18, 0]
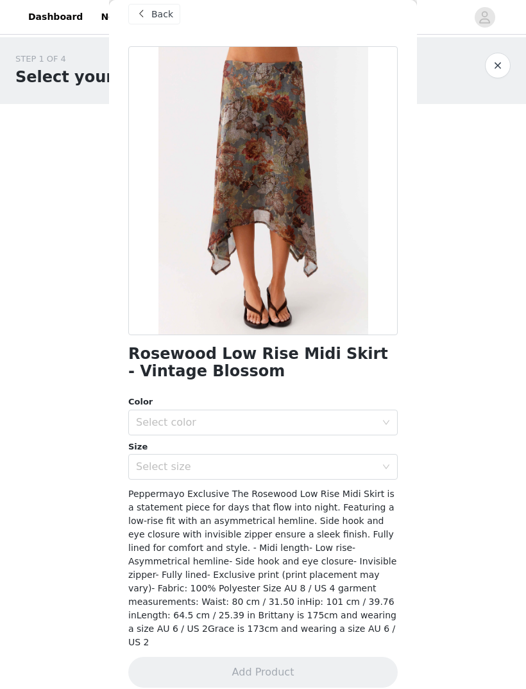
click at [368, 419] on div "Select color" at bounding box center [256, 422] width 240 height 13
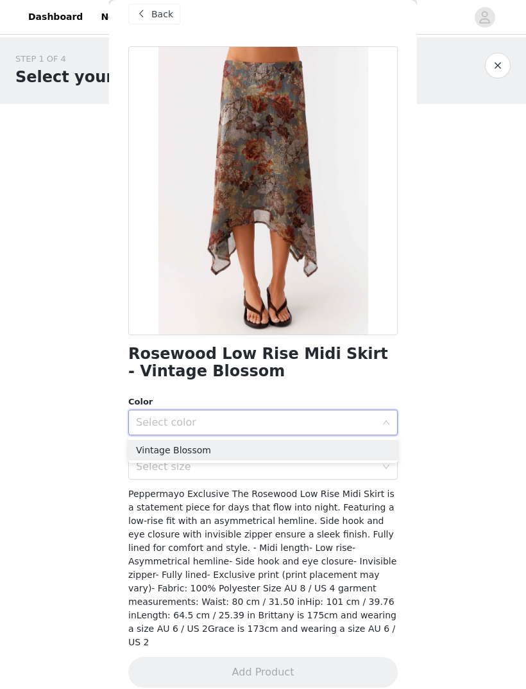
click at [356, 451] on li "Vintage Blossom" at bounding box center [263, 450] width 270 height 21
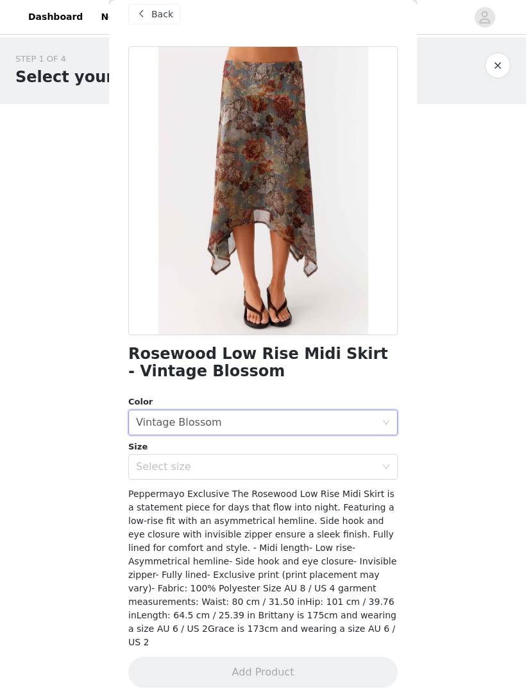
click at [357, 457] on div "Select size" at bounding box center [259, 466] width 246 height 24
click at [363, 466] on div "Select size" at bounding box center [256, 466] width 240 height 13
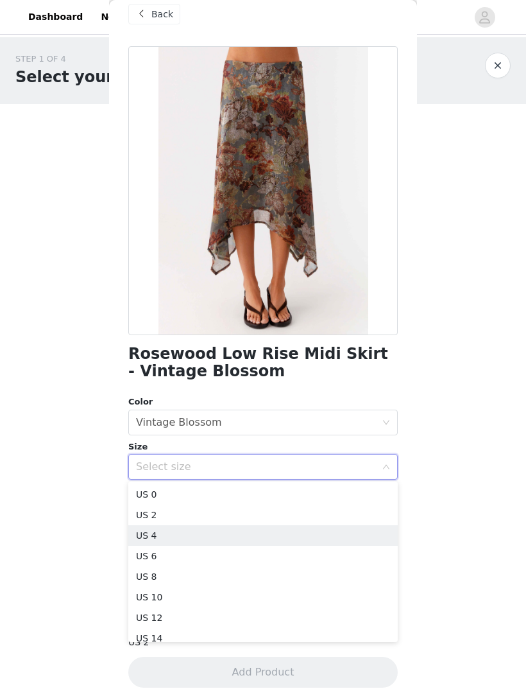
click at [226, 533] on li "US 4" at bounding box center [263, 535] width 270 height 21
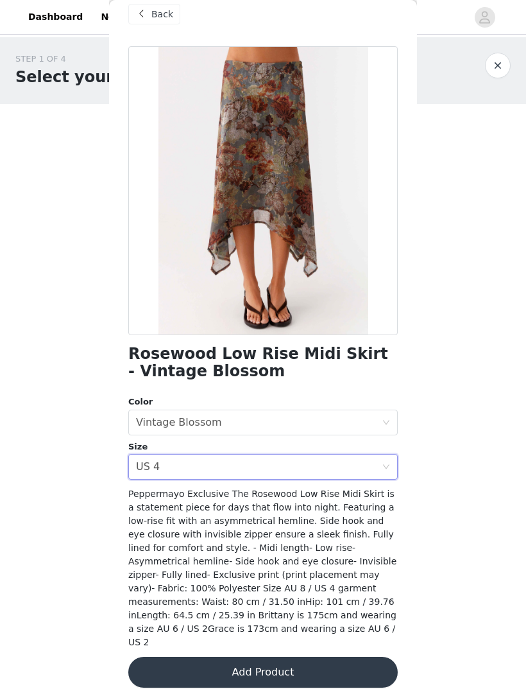
click at [336, 657] on button "Add Product" at bounding box center [263, 672] width 270 height 31
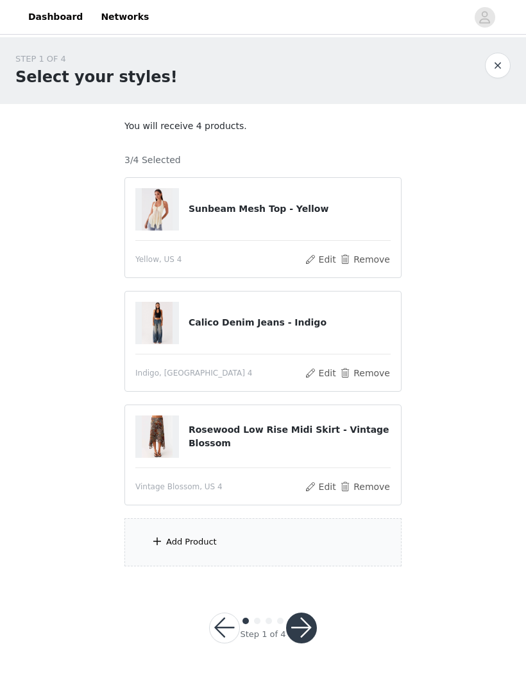
click at [172, 534] on div "Add Product" at bounding box center [263, 542] width 277 height 48
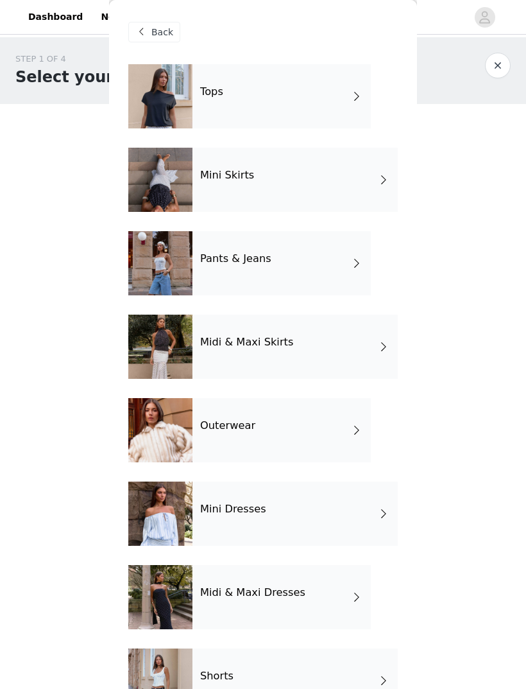
click at [347, 97] on div "Tops" at bounding box center [282, 96] width 178 height 64
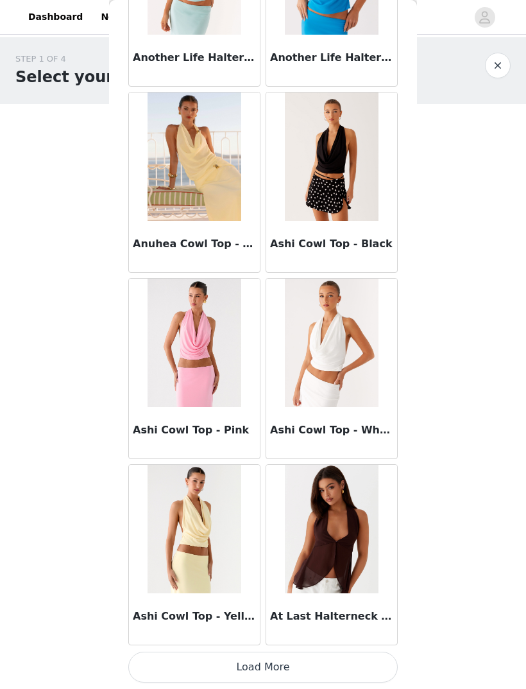
click at [275, 657] on button "Load More" at bounding box center [263, 666] width 270 height 31
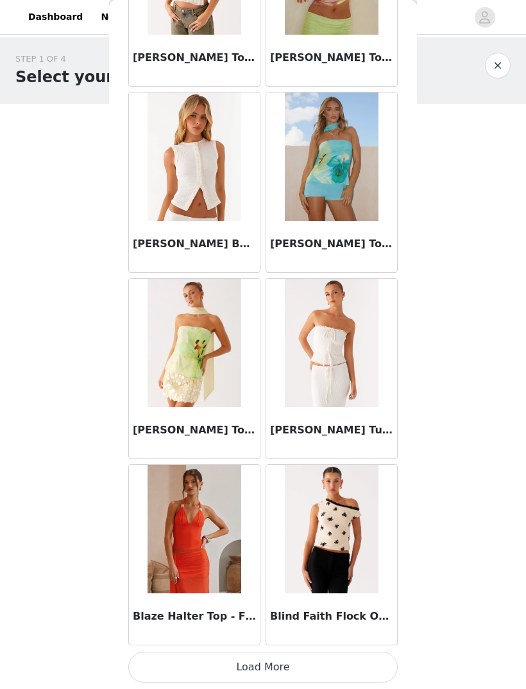
click at [214, 661] on button "Load More" at bounding box center [263, 666] width 270 height 31
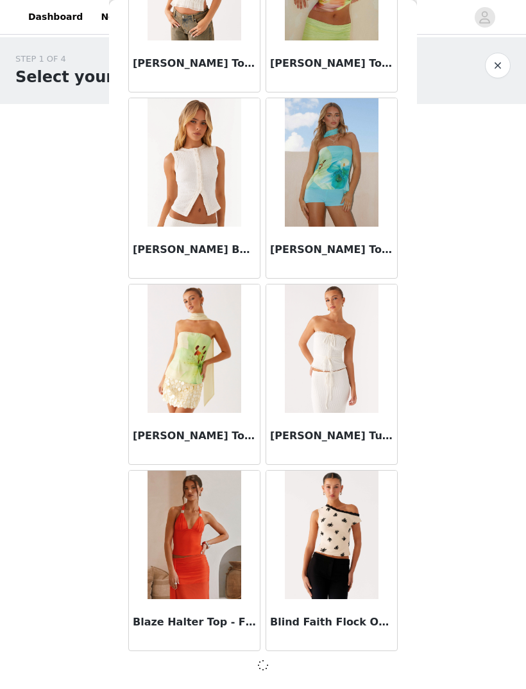
scroll to position [3130, 0]
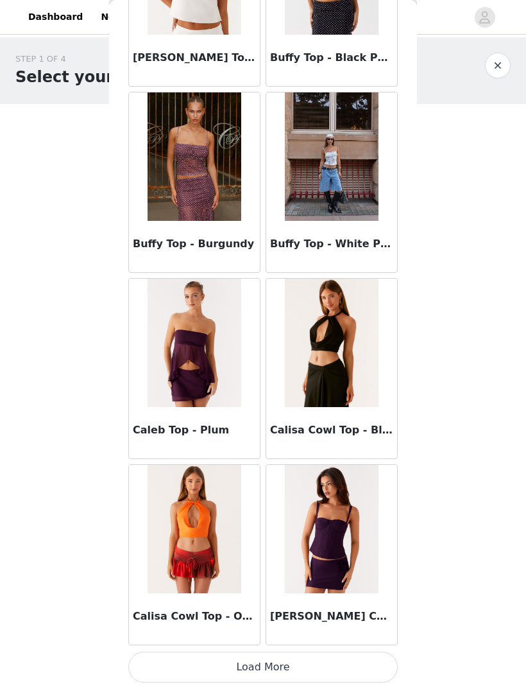
click at [209, 664] on button "Load More" at bounding box center [263, 666] width 270 height 31
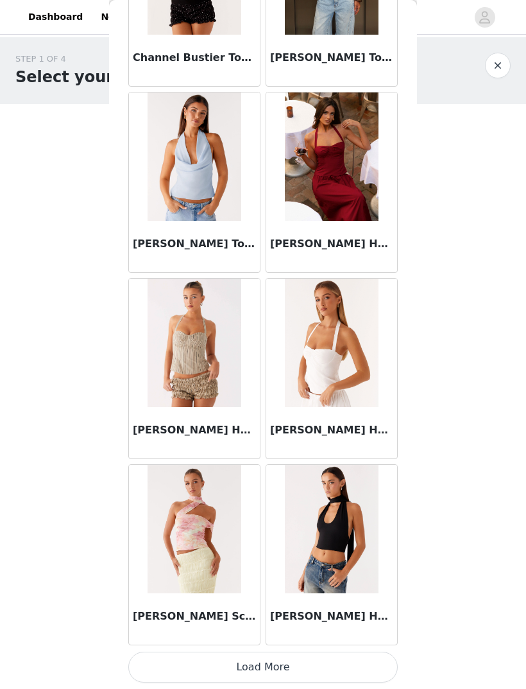
click at [211, 666] on button "Load More" at bounding box center [263, 666] width 270 height 31
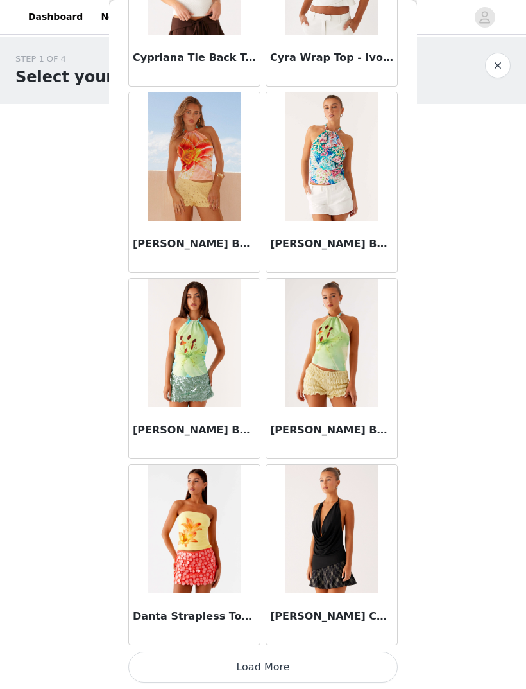
click at [209, 660] on button "Load More" at bounding box center [263, 666] width 270 height 31
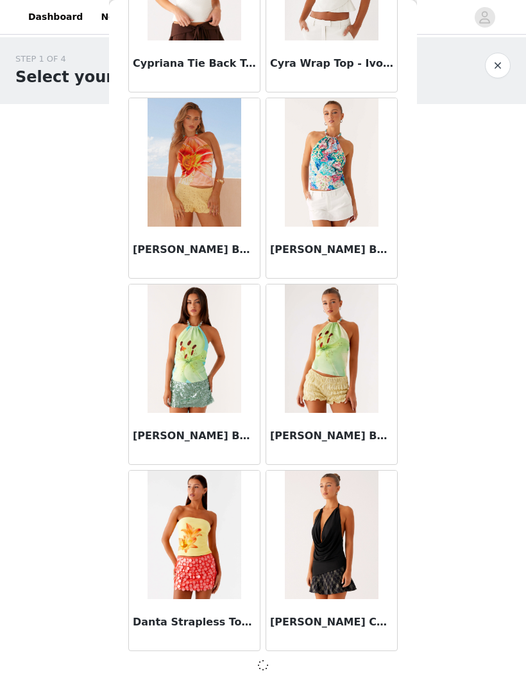
scroll to position [8714, 0]
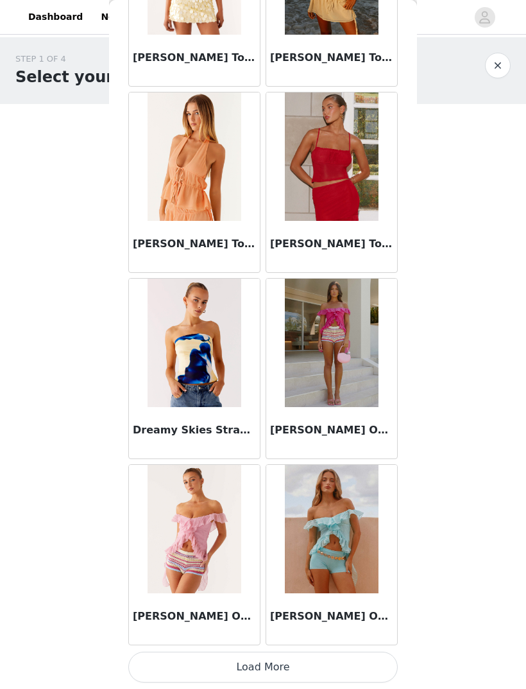
click at [207, 665] on button "Load More" at bounding box center [263, 666] width 270 height 31
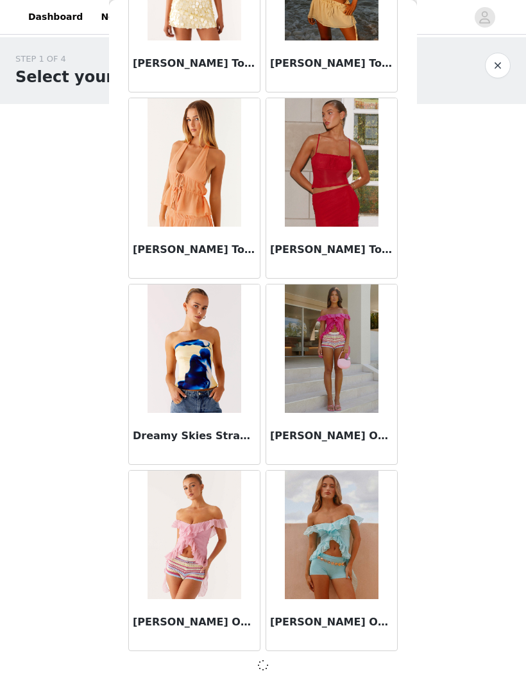
scroll to position [10575, 0]
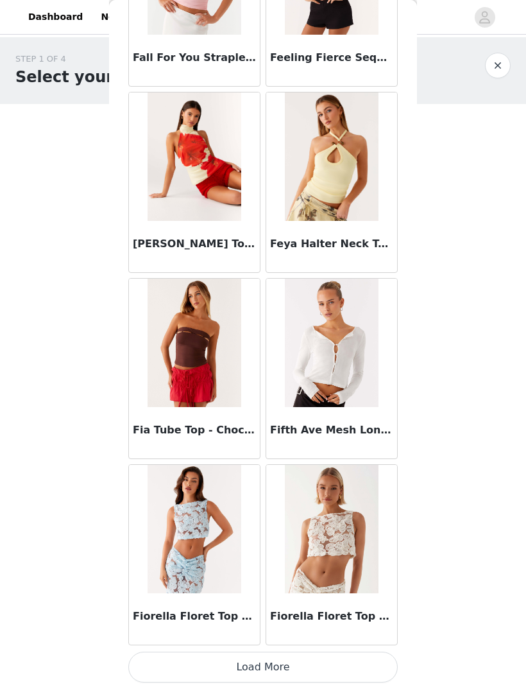
click at [198, 665] on button "Load More" at bounding box center [263, 666] width 270 height 31
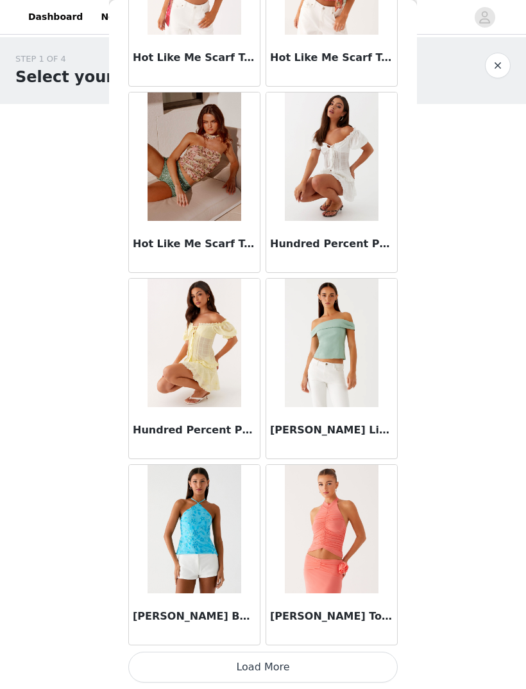
click at [203, 662] on button "Load More" at bounding box center [263, 666] width 270 height 31
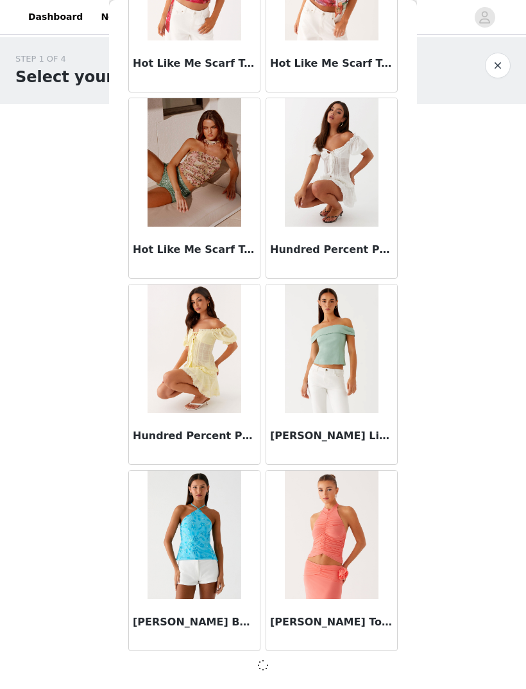
scroll to position [14297, 0]
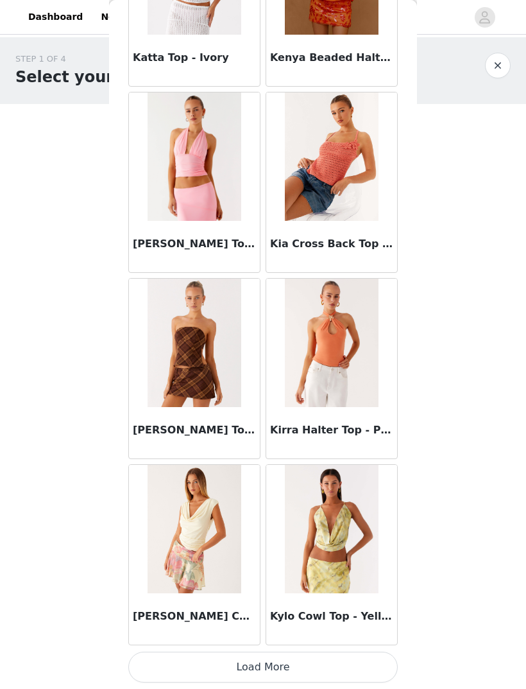
click at [190, 663] on button "Load More" at bounding box center [263, 666] width 270 height 31
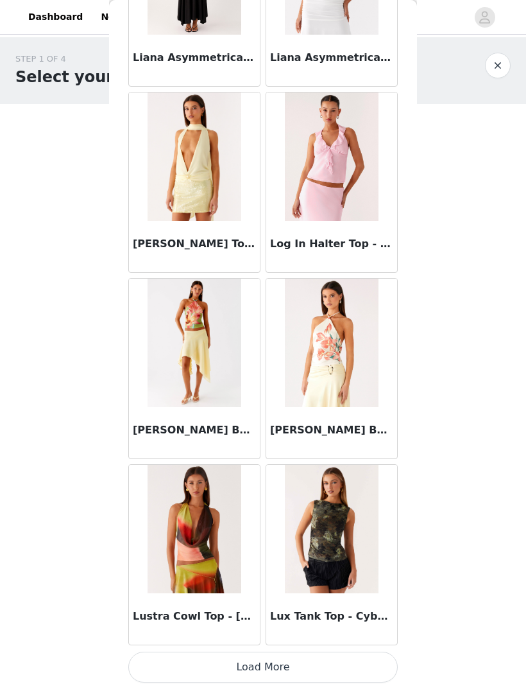
click at [176, 658] on button "Load More" at bounding box center [263, 666] width 270 height 31
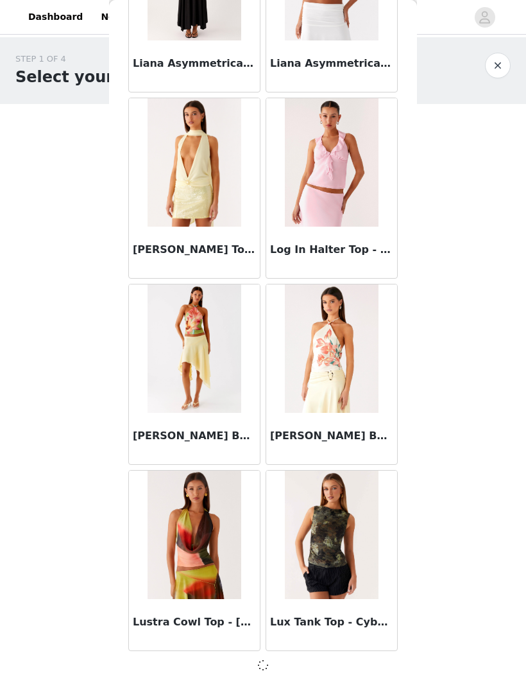
scroll to position [18019, 0]
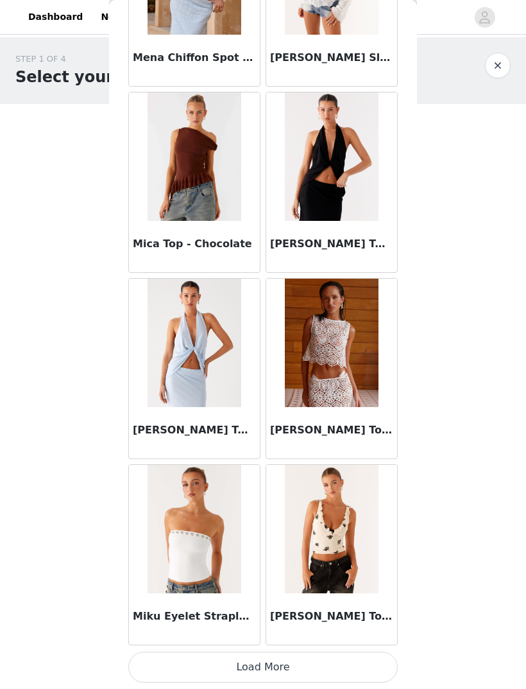
click at [173, 657] on button "Load More" at bounding box center [263, 666] width 270 height 31
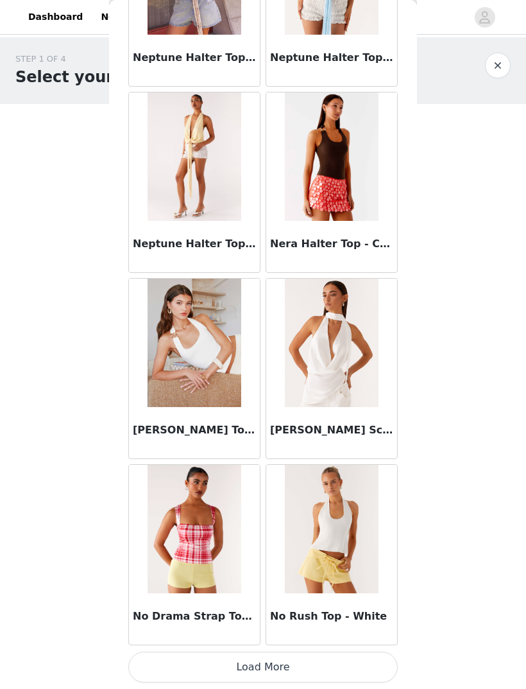
click at [175, 664] on button "Load More" at bounding box center [263, 666] width 270 height 31
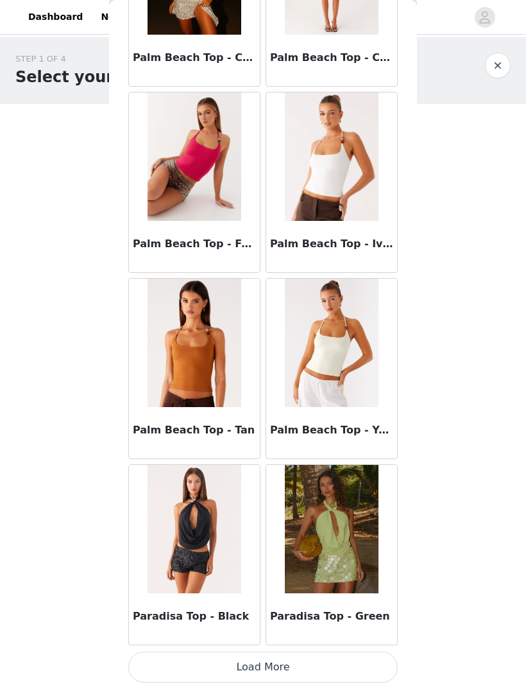
scroll to position [23608, 0]
click at [157, 666] on button "Load More" at bounding box center [263, 666] width 270 height 31
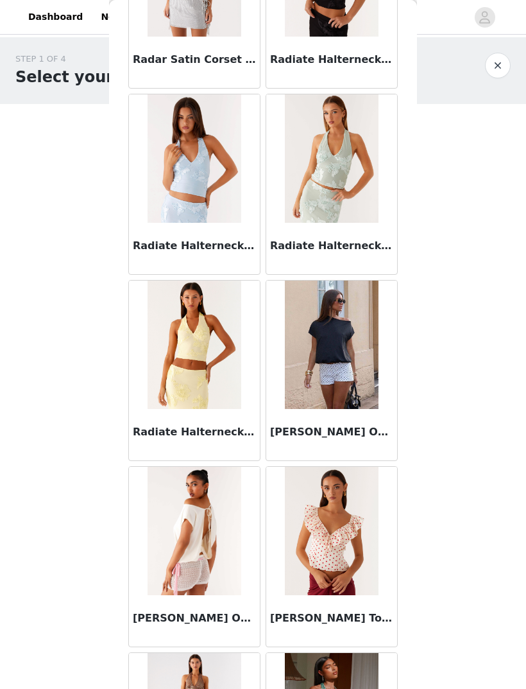
scroll to position [25102, 0]
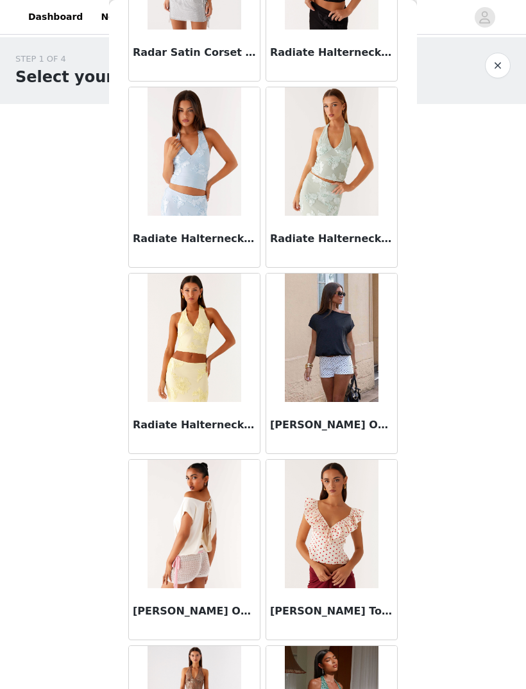
click at [354, 327] on img at bounding box center [331, 337] width 93 height 128
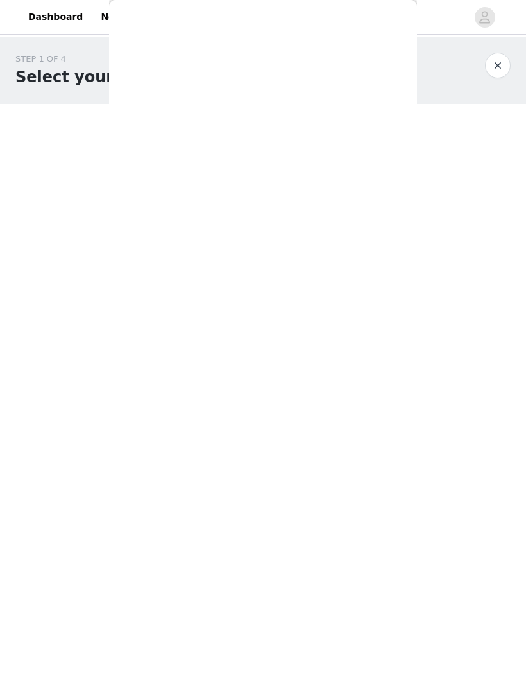
scroll to position [0, 0]
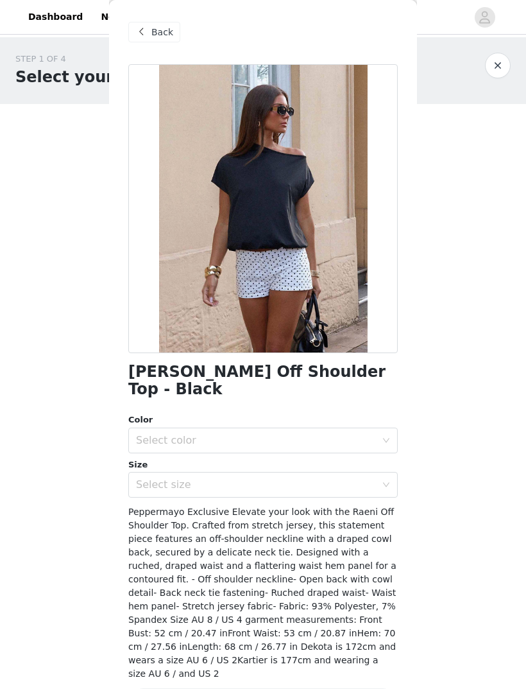
click at [347, 434] on div "Select color" at bounding box center [256, 440] width 240 height 13
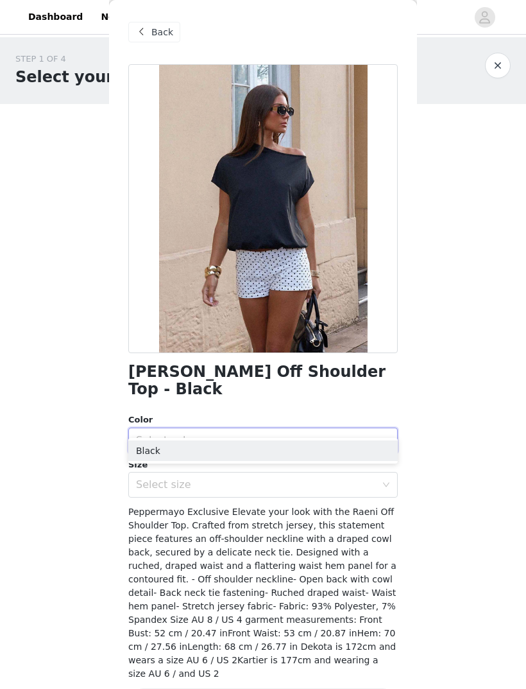
click at [342, 455] on li "Black" at bounding box center [263, 450] width 270 height 21
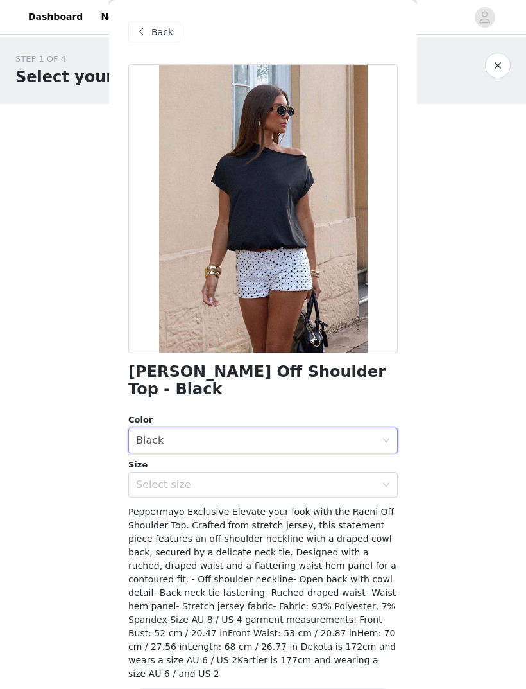
click at [352, 478] on div "Select size" at bounding box center [256, 484] width 240 height 13
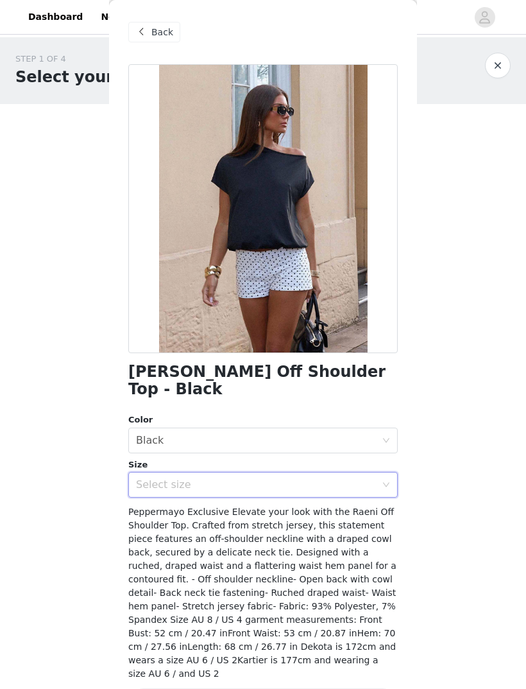
click at [358, 478] on div "Select size" at bounding box center [256, 484] width 240 height 13
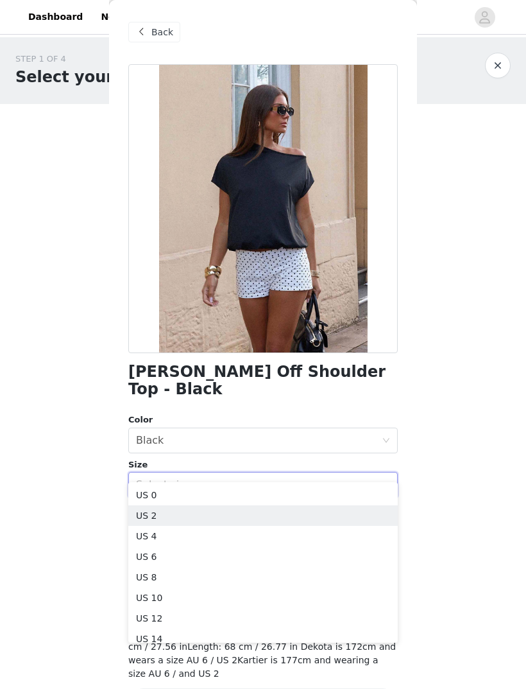
click at [230, 514] on li "US 2" at bounding box center [263, 515] width 270 height 21
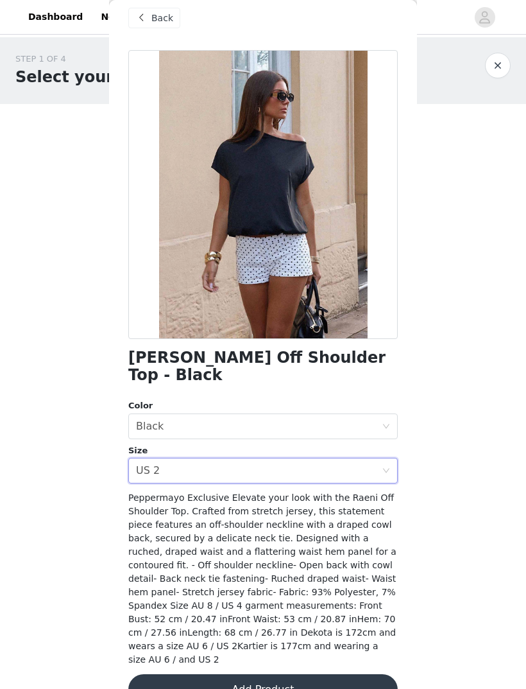
scroll to position [14, 0]
click at [309, 674] on button "Add Product" at bounding box center [263, 689] width 270 height 31
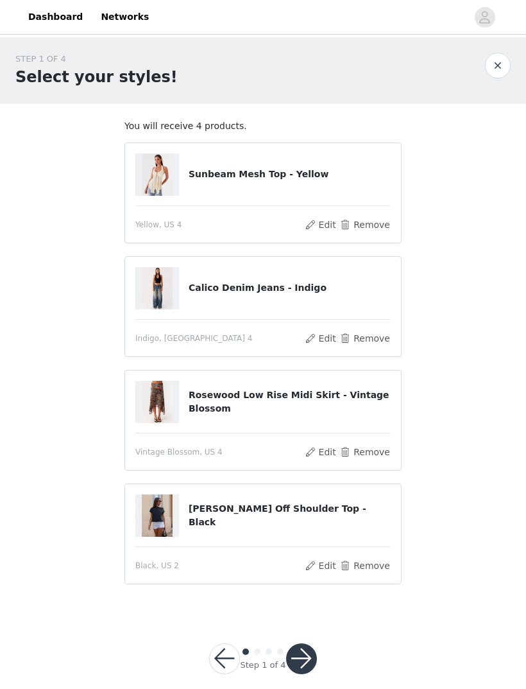
click at [305, 658] on button "button" at bounding box center [301, 658] width 31 height 31
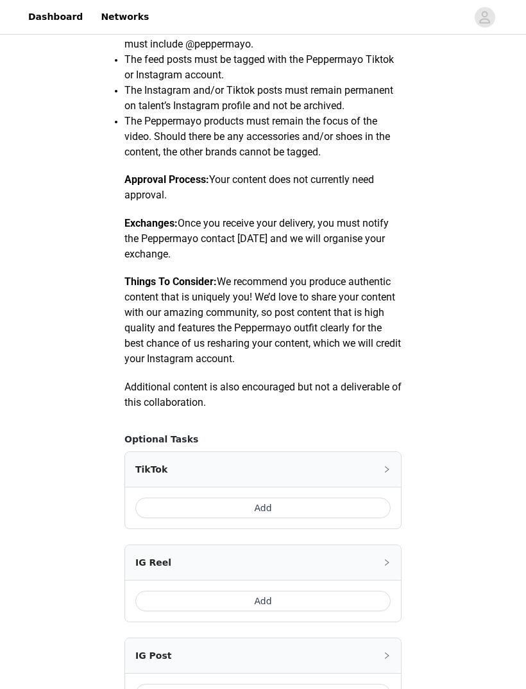
scroll to position [518, 0]
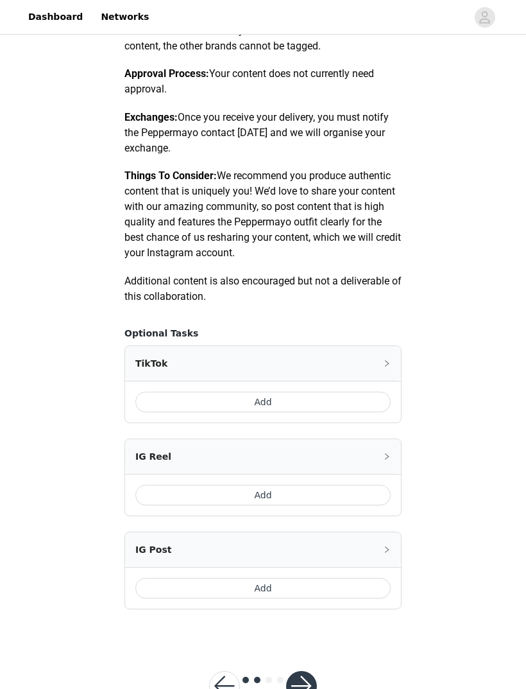
click at [314, 395] on button "Add" at bounding box center [262, 401] width 255 height 21
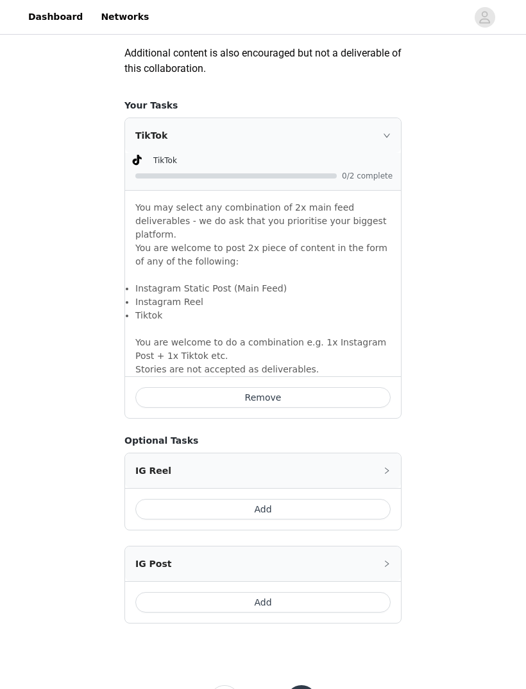
scroll to position [746, 0]
click at [307, 685] on button "button" at bounding box center [301, 699] width 31 height 31
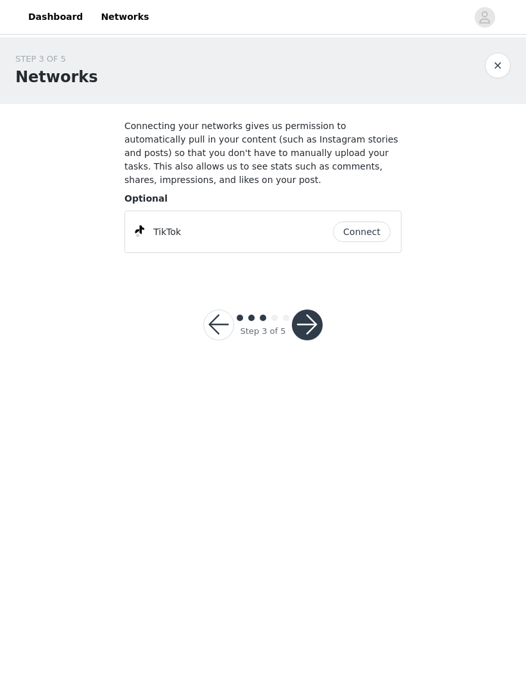
click at [318, 321] on button "button" at bounding box center [307, 324] width 31 height 31
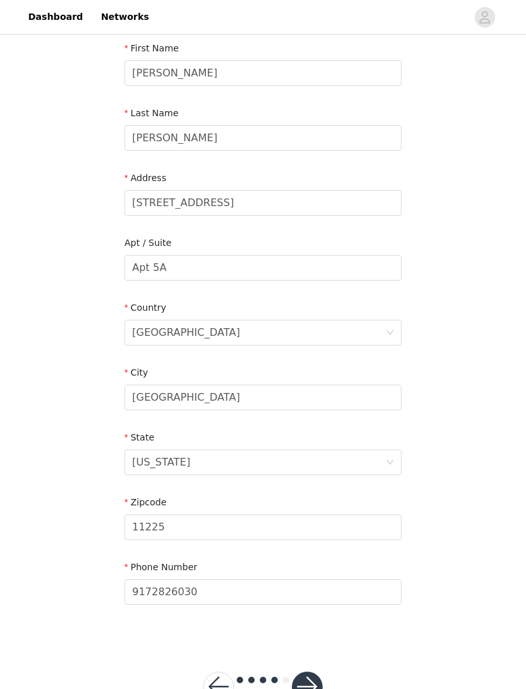
scroll to position [145, 0]
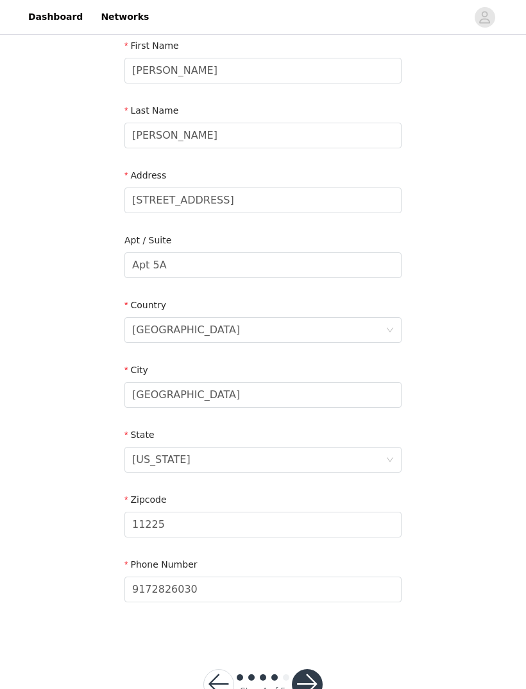
click at [314, 677] on button "button" at bounding box center [307, 684] width 31 height 31
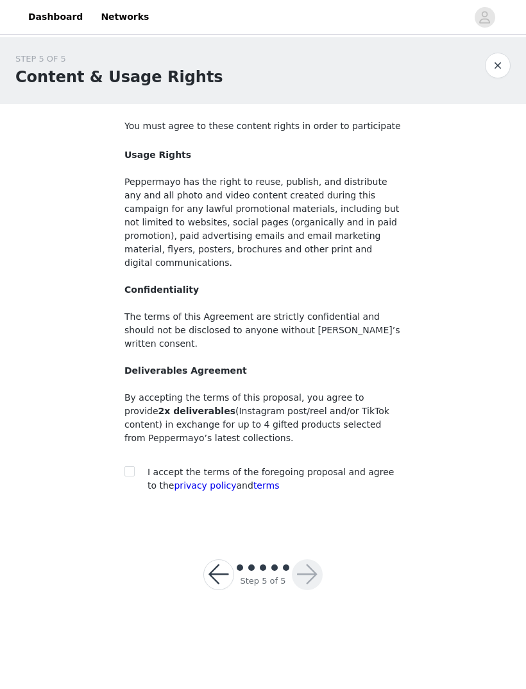
click at [133, 466] on input "checkbox" at bounding box center [129, 470] width 9 height 9
checkbox input "true"
click at [313, 559] on button "button" at bounding box center [307, 574] width 31 height 31
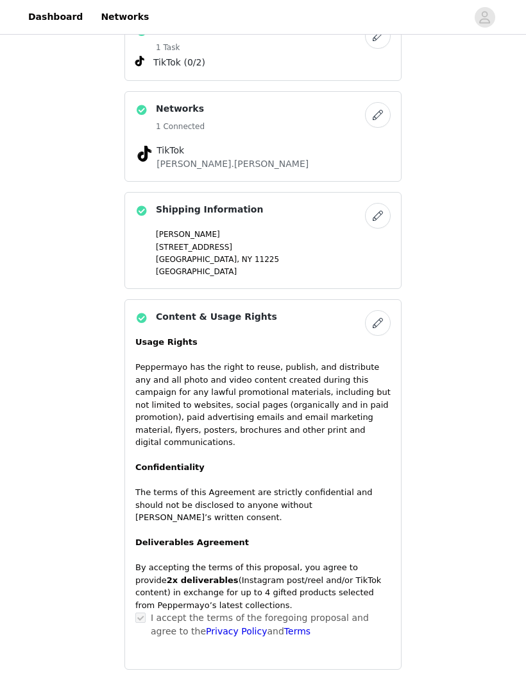
scroll to position [791, 0]
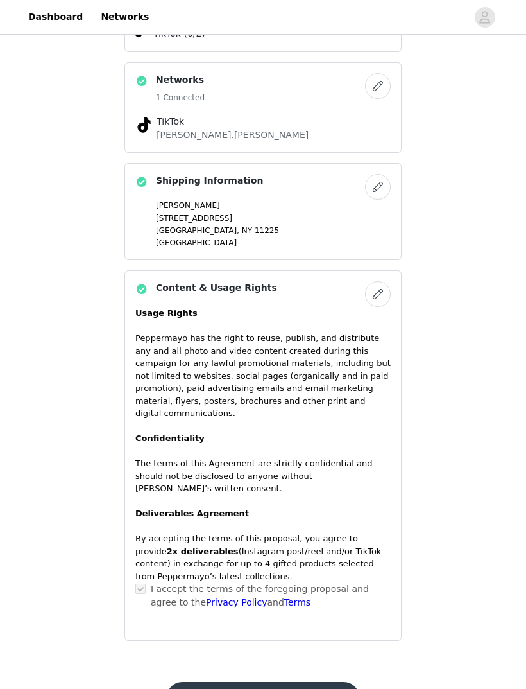
click at [322, 682] on button "Submit Proposal" at bounding box center [263, 697] width 192 height 31
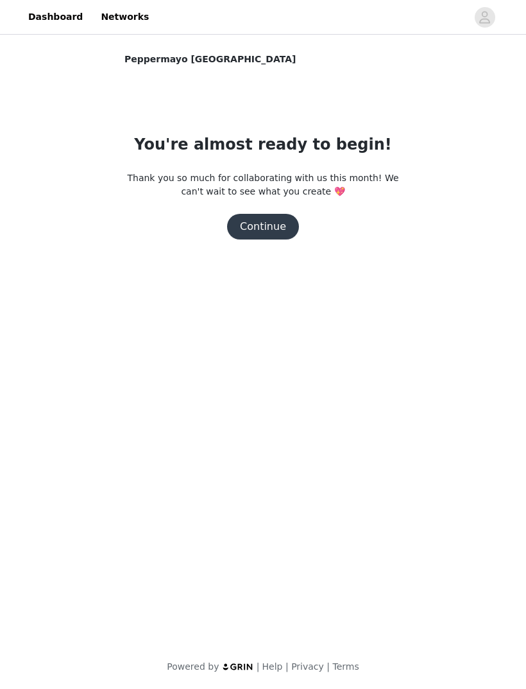
scroll to position [0, 0]
click at [269, 221] on button "Continue" at bounding box center [263, 227] width 72 height 26
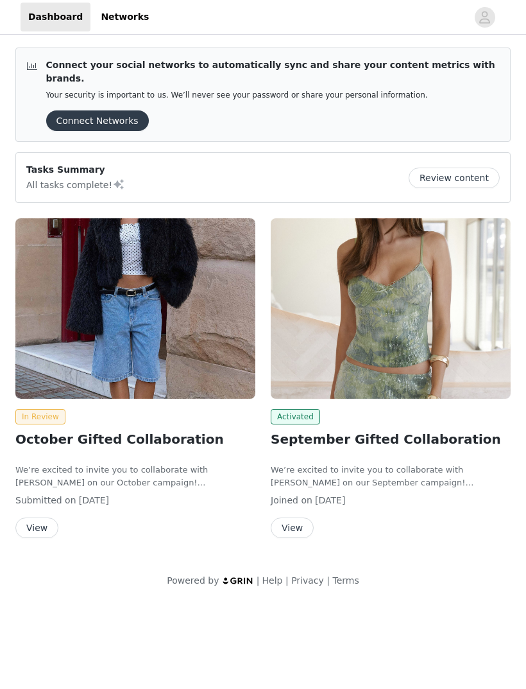
click at [397, 429] on h2 "September Gifted Collaboration" at bounding box center [391, 438] width 240 height 19
click at [300, 517] on button "View" at bounding box center [292, 527] width 43 height 21
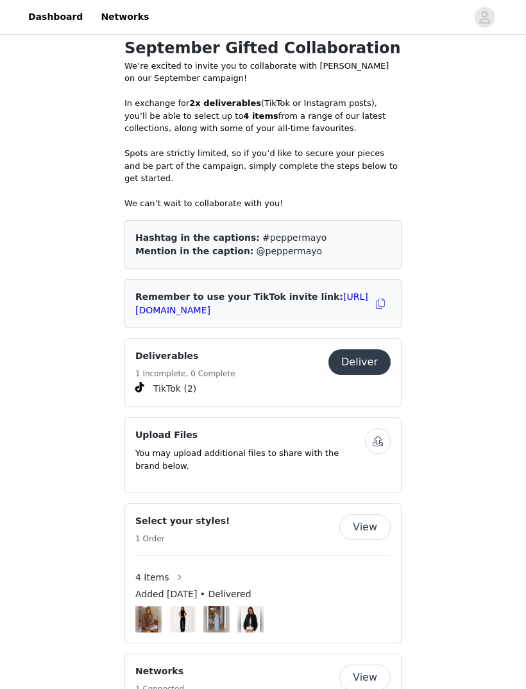
scroll to position [537, 0]
click at [382, 293] on button "button" at bounding box center [380, 303] width 21 height 21
click at [319, 298] on link "https://www.tiktok.com/t/ZSHtN1anUMRg6-jcObb/" at bounding box center [251, 303] width 233 height 24
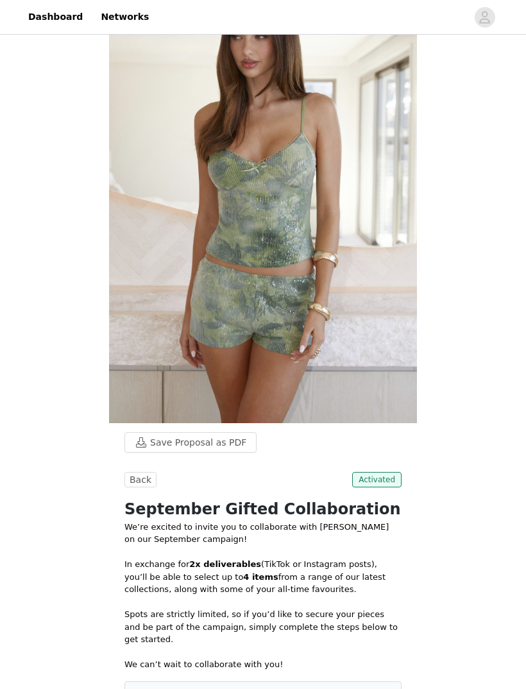
scroll to position [73, 0]
